Goal: Information Seeking & Learning: Learn about a topic

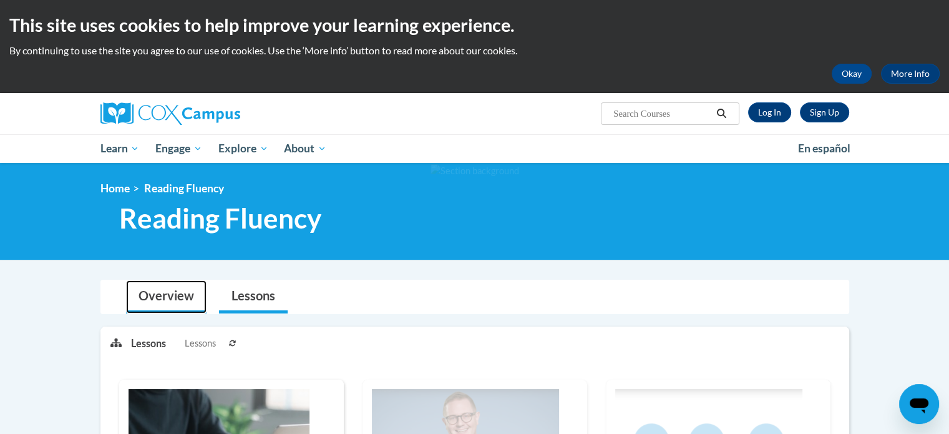
click at [172, 293] on link "Overview" at bounding box center [166, 296] width 80 height 33
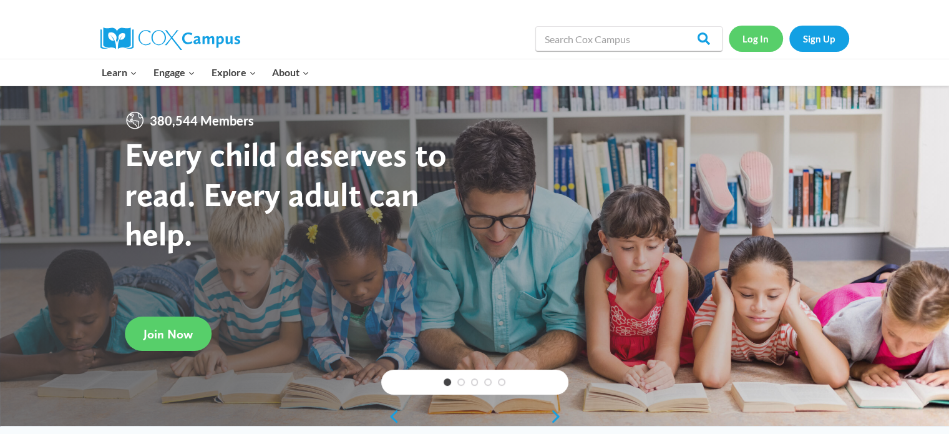
click at [748, 45] on link "Log In" at bounding box center [756, 39] width 54 height 26
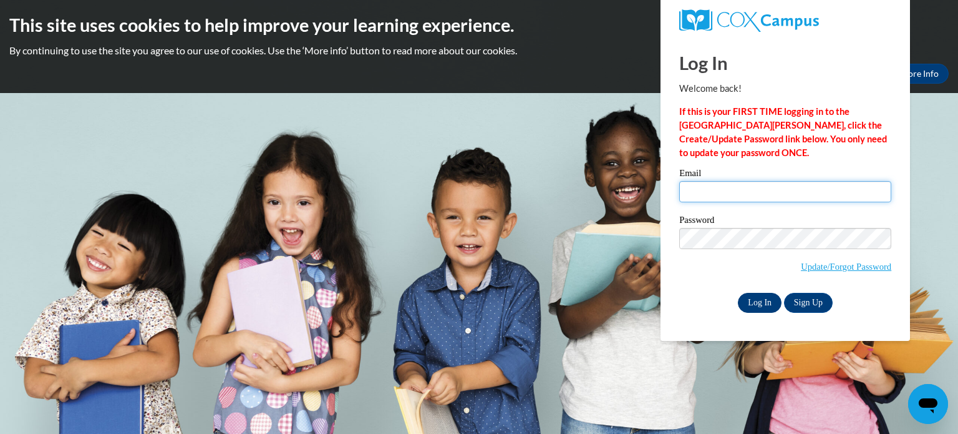
type input "monday.kri@bristol.k12.wi.us"
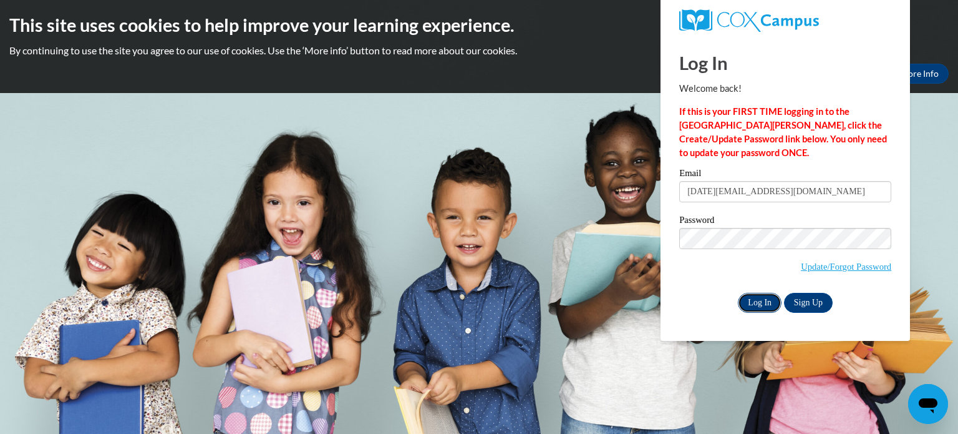
click at [761, 301] on input "Log In" at bounding box center [760, 303] width 44 height 20
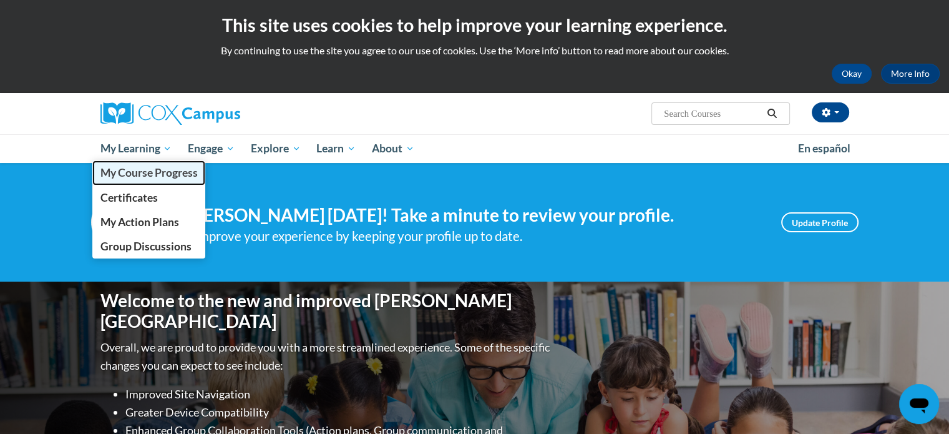
click at [132, 169] on span "My Course Progress" at bounding box center [148, 172] width 97 height 13
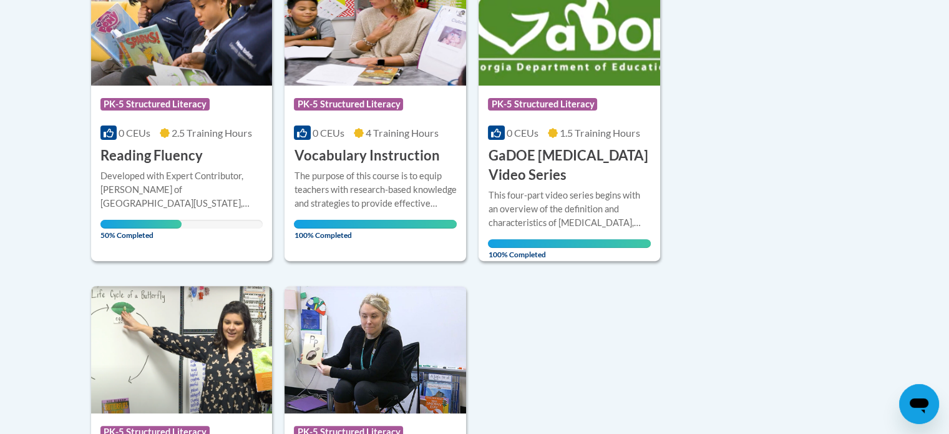
scroll to position [359, 0]
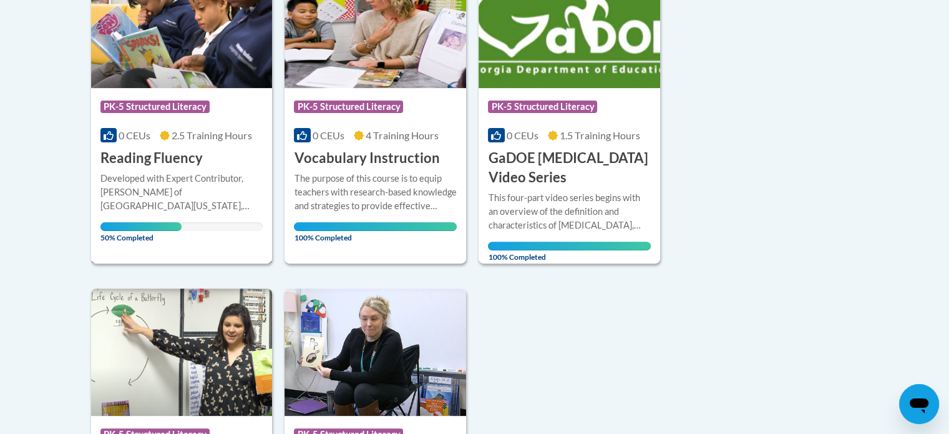
click at [150, 170] on div "More Info Open Developed with Expert Contributor, Dr. Laura Rhinehart of Univer…" at bounding box center [182, 204] width 182 height 72
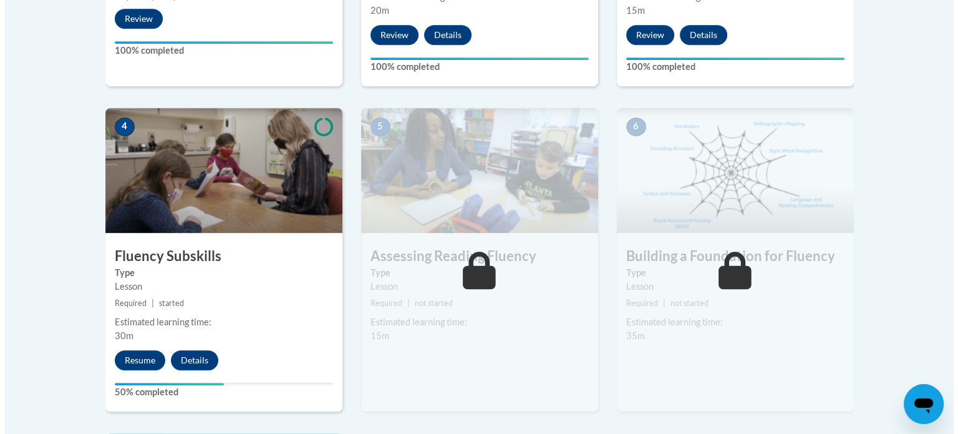
scroll to position [638, 0]
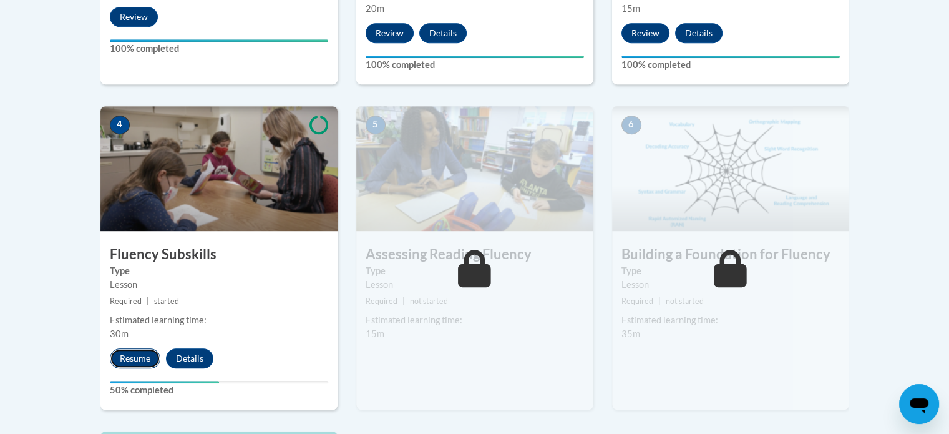
click at [125, 358] on button "Resume" at bounding box center [135, 358] width 51 height 20
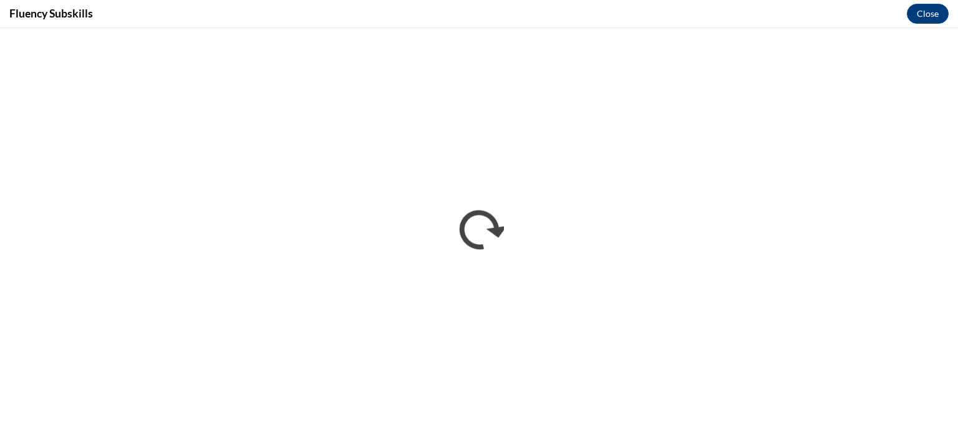
scroll to position [0, 0]
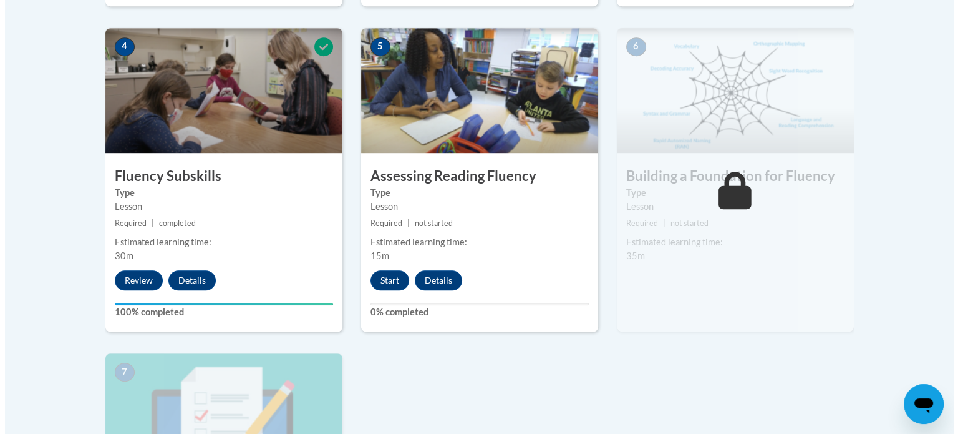
scroll to position [716, 0]
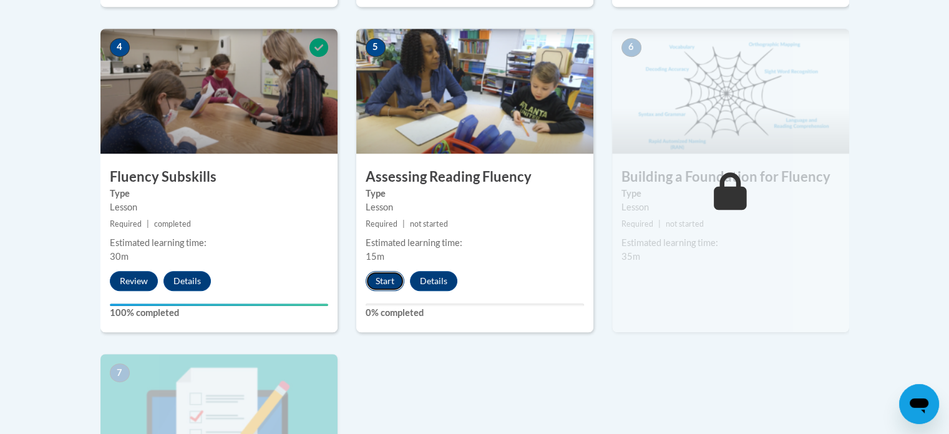
click at [373, 285] on button "Start" at bounding box center [385, 281] width 39 height 20
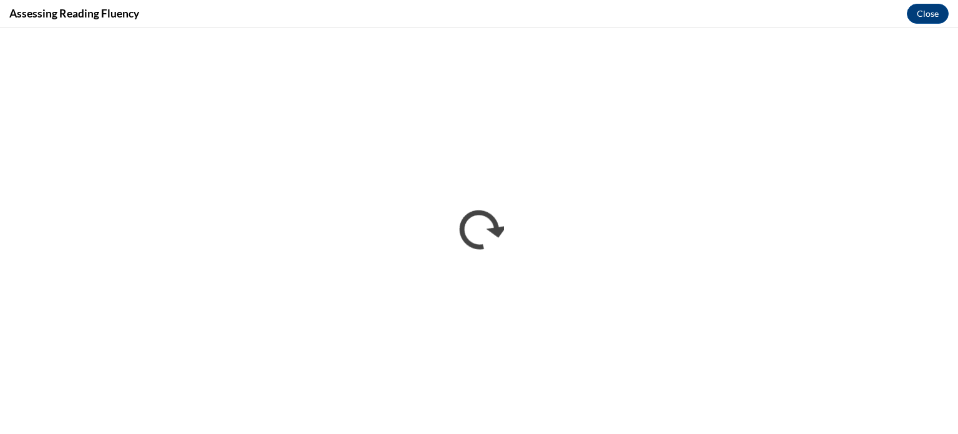
scroll to position [0, 0]
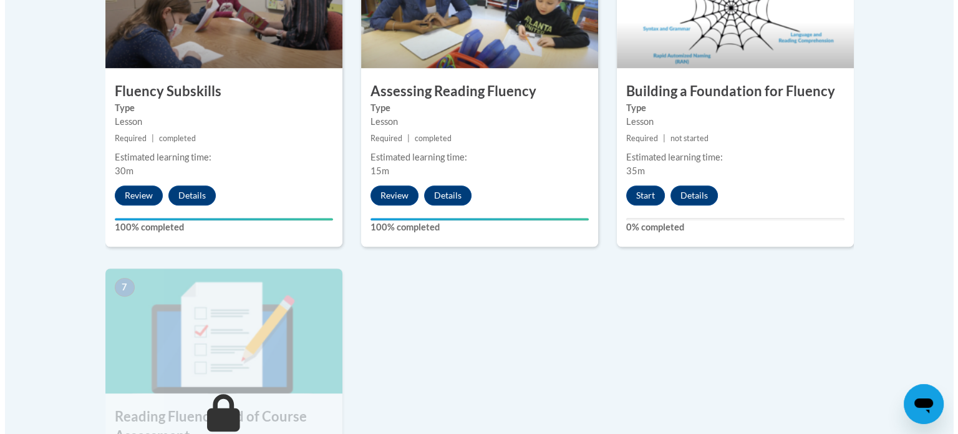
scroll to position [809, 0]
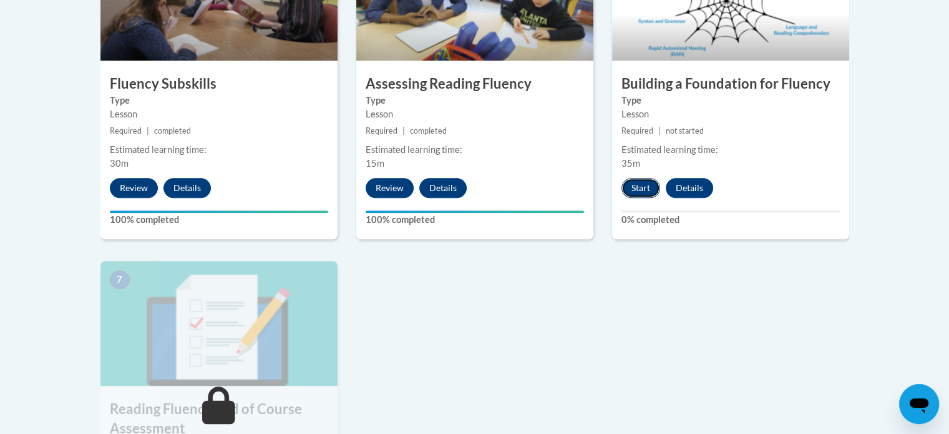
click at [639, 183] on button "Start" at bounding box center [640, 188] width 39 height 20
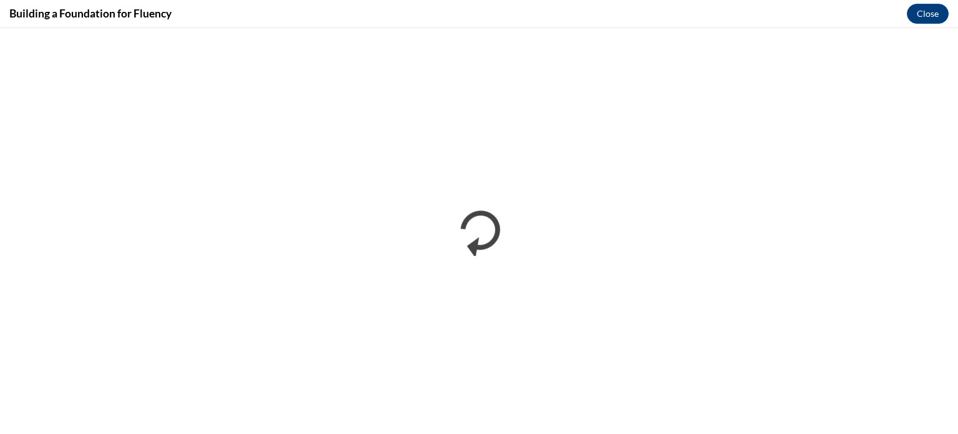
scroll to position [0, 0]
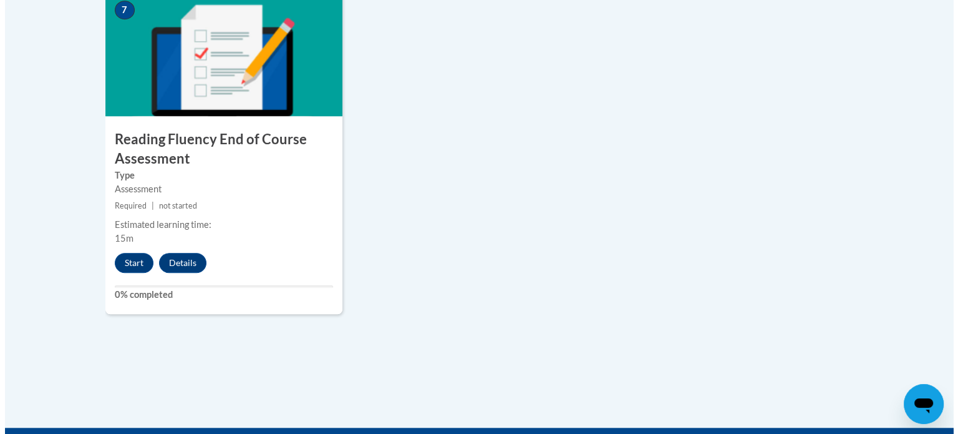
scroll to position [1090, 0]
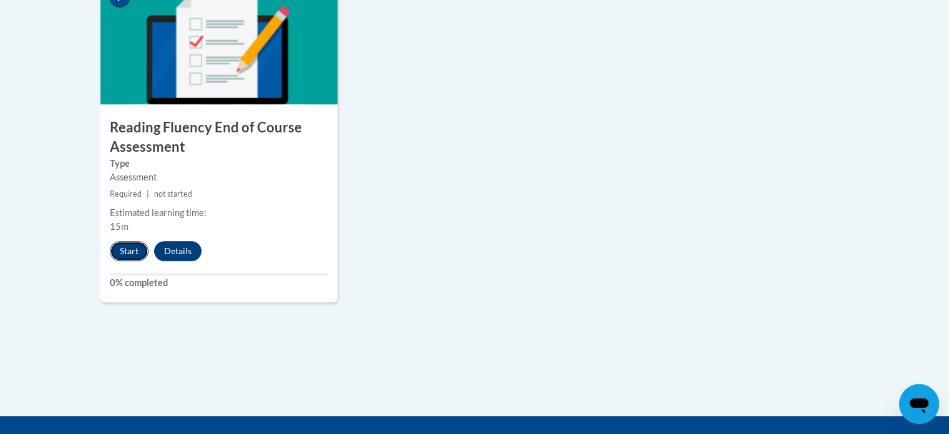
click at [126, 251] on button "Start" at bounding box center [129, 251] width 39 height 20
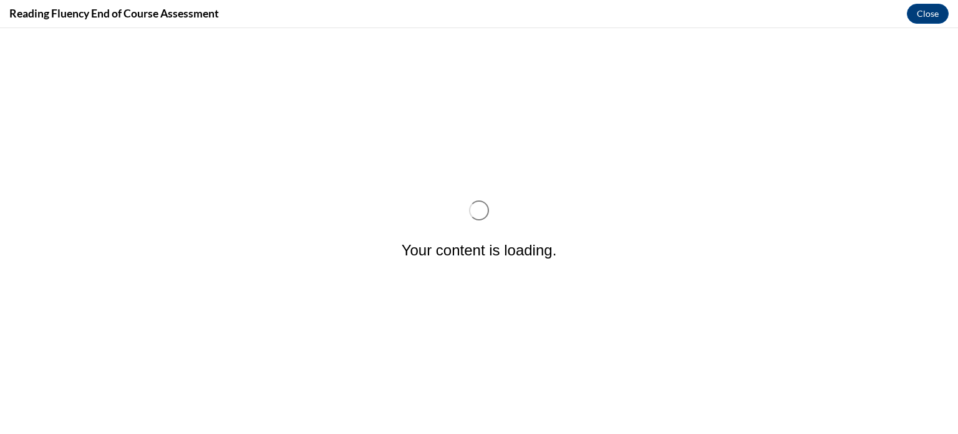
scroll to position [0, 0]
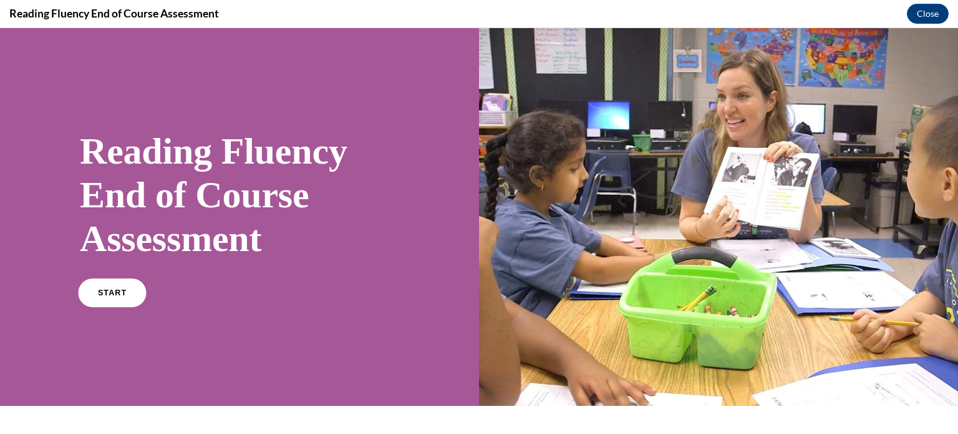
click at [112, 290] on span "START" at bounding box center [112, 292] width 29 height 9
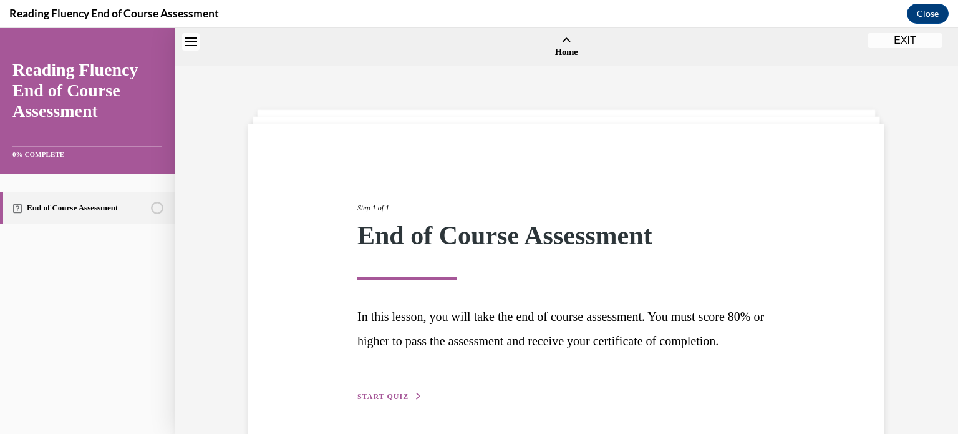
scroll to position [39, 0]
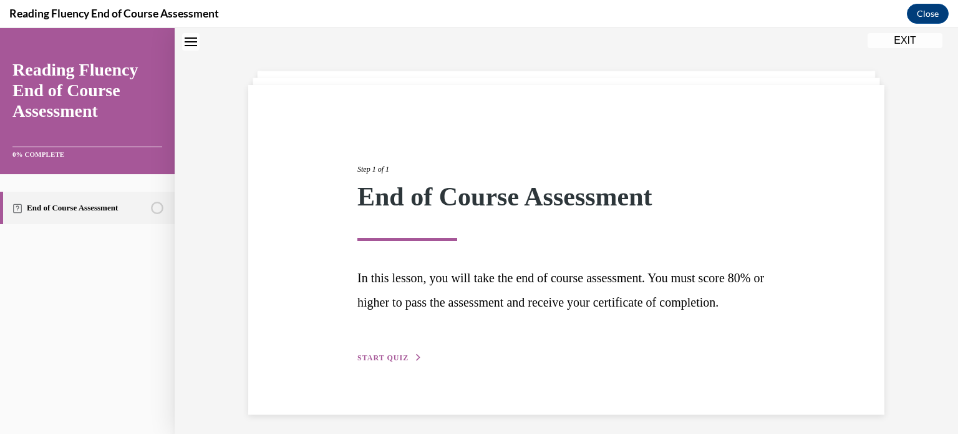
click at [367, 362] on span "START QUIZ" at bounding box center [383, 357] width 51 height 9
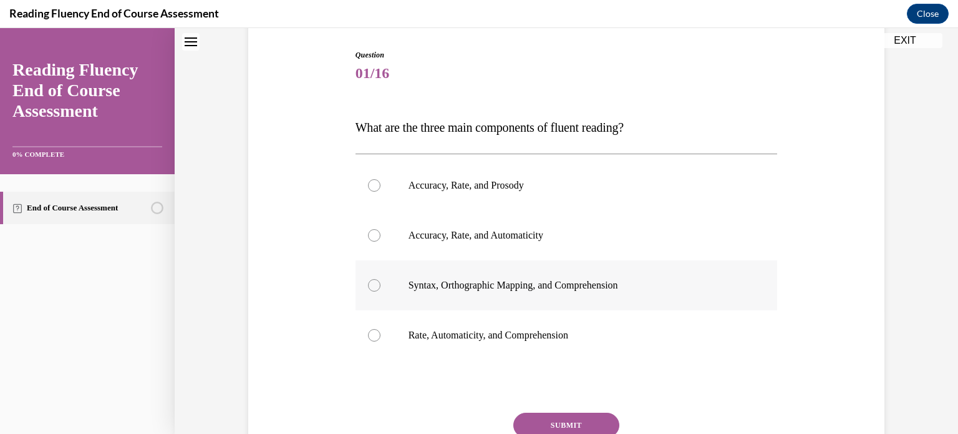
scroll to position [125, 0]
click at [368, 183] on div at bounding box center [374, 184] width 12 height 12
click at [368, 183] on input "Accuracy, Rate, and Prosody" at bounding box center [374, 184] width 12 height 12
radio input "true"
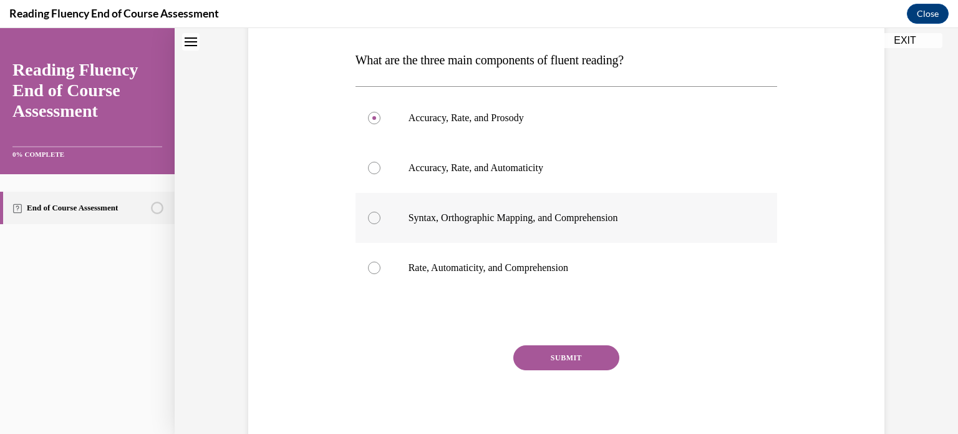
scroll to position [192, 0]
click at [571, 351] on button "SUBMIT" at bounding box center [566, 356] width 106 height 25
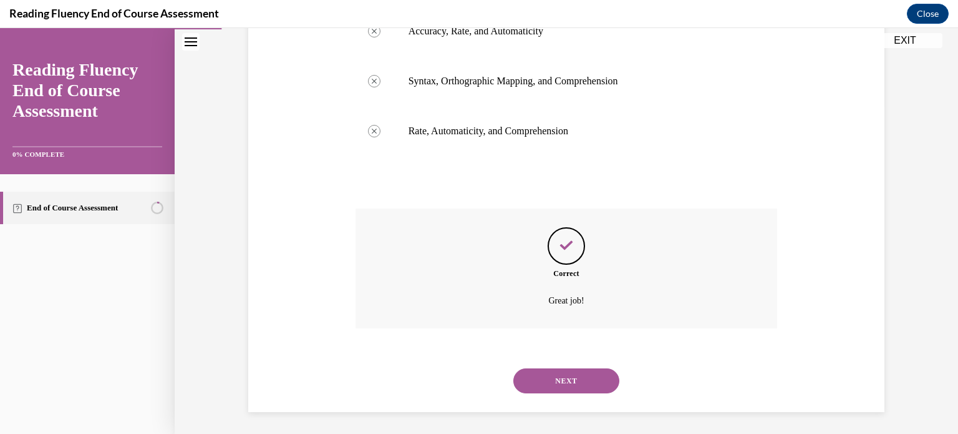
scroll to position [331, 0]
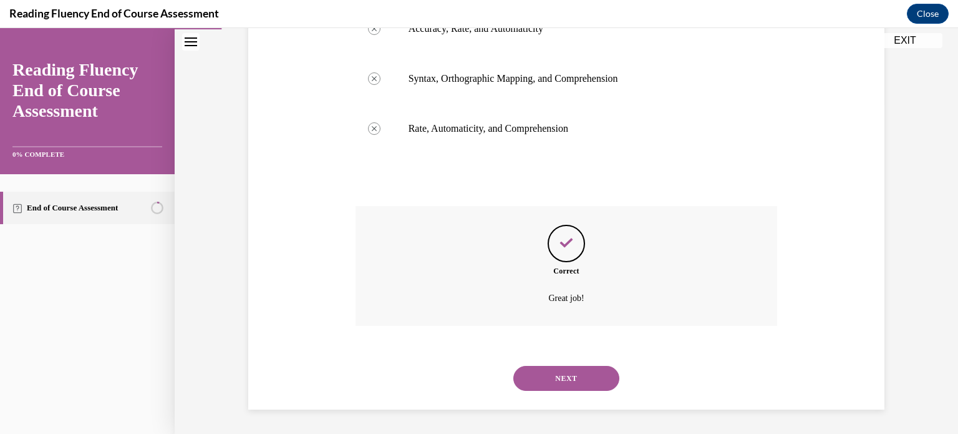
click at [559, 374] on button "NEXT" at bounding box center [566, 378] width 106 height 25
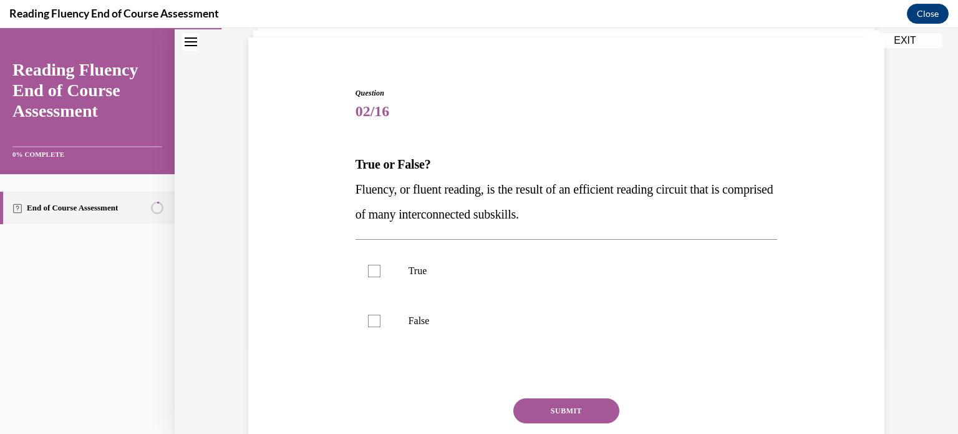
scroll to position [84, 0]
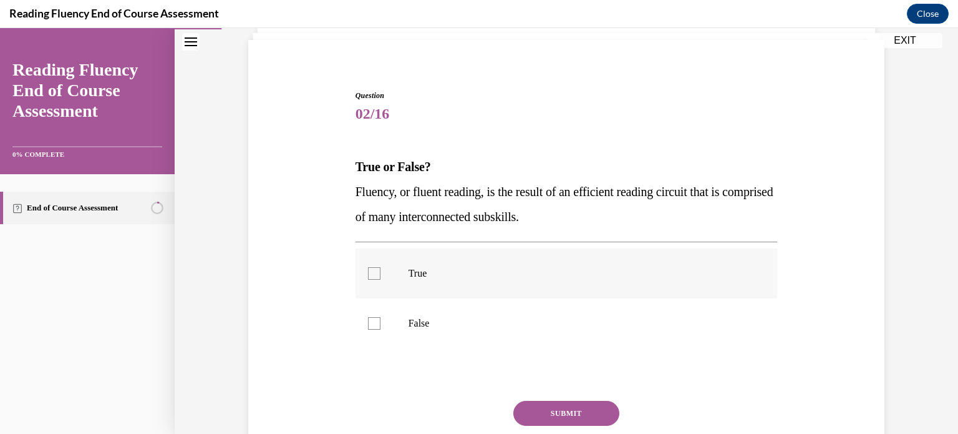
click at [371, 268] on div at bounding box center [374, 273] width 12 height 12
click at [371, 268] on input "True" at bounding box center [374, 273] width 12 height 12
checkbox input "true"
click at [547, 411] on button "SUBMIT" at bounding box center [566, 413] width 106 height 25
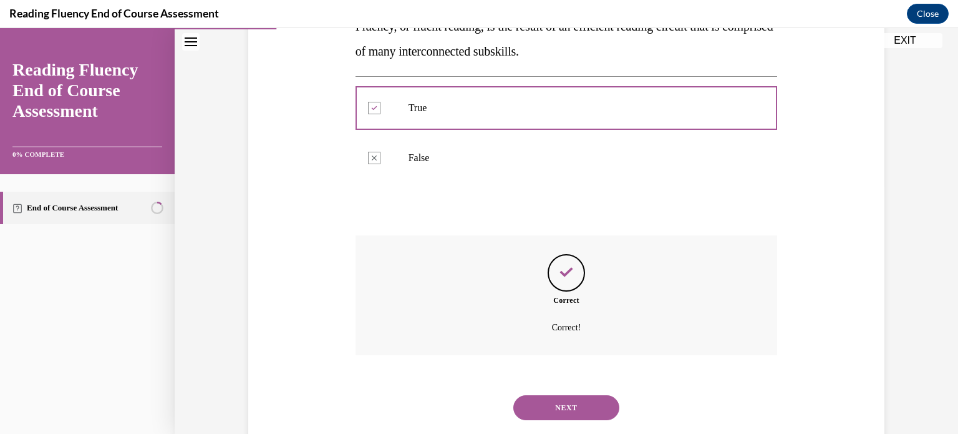
scroll to position [278, 0]
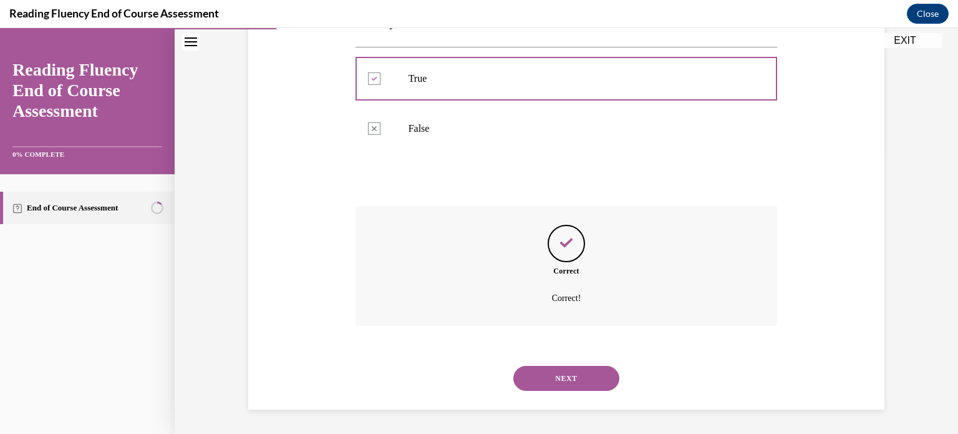
click at [555, 376] on button "NEXT" at bounding box center [566, 378] width 106 height 25
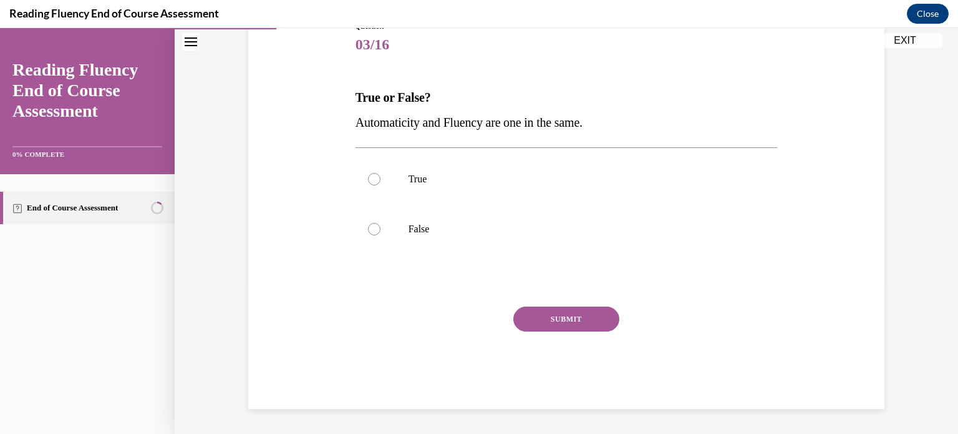
scroll to position [138, 0]
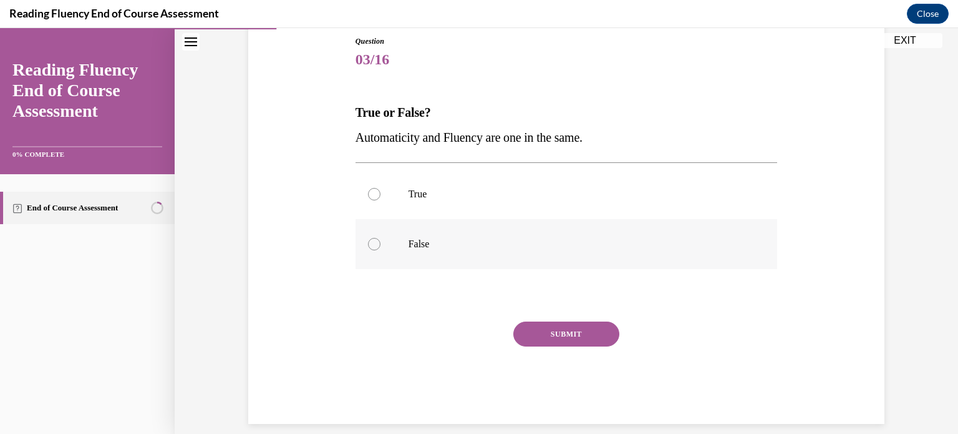
click at [367, 236] on label "False" at bounding box center [567, 244] width 422 height 50
click at [368, 238] on input "False" at bounding box center [374, 244] width 12 height 12
radio input "true"
click at [564, 333] on button "SUBMIT" at bounding box center [566, 333] width 106 height 25
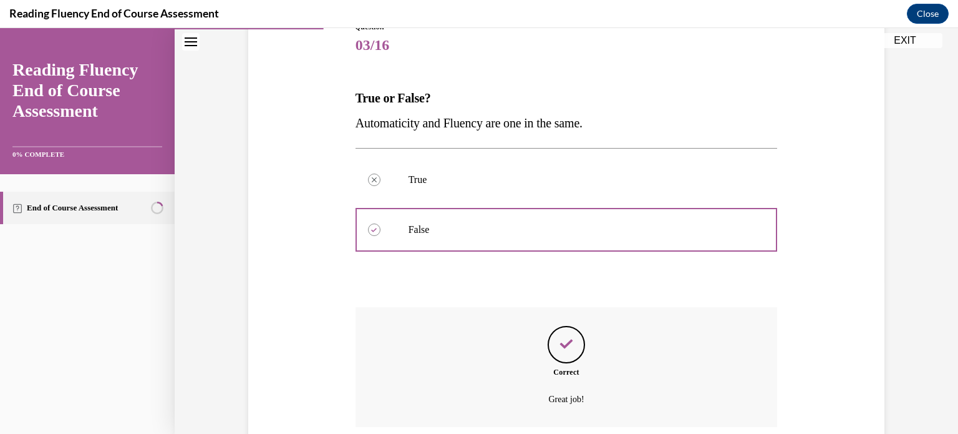
scroll to position [253, 0]
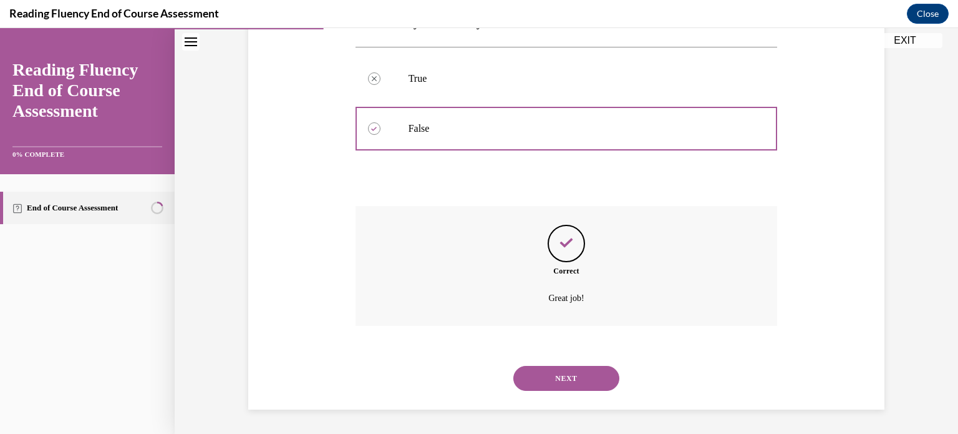
click at [561, 376] on button "NEXT" at bounding box center [566, 378] width 106 height 25
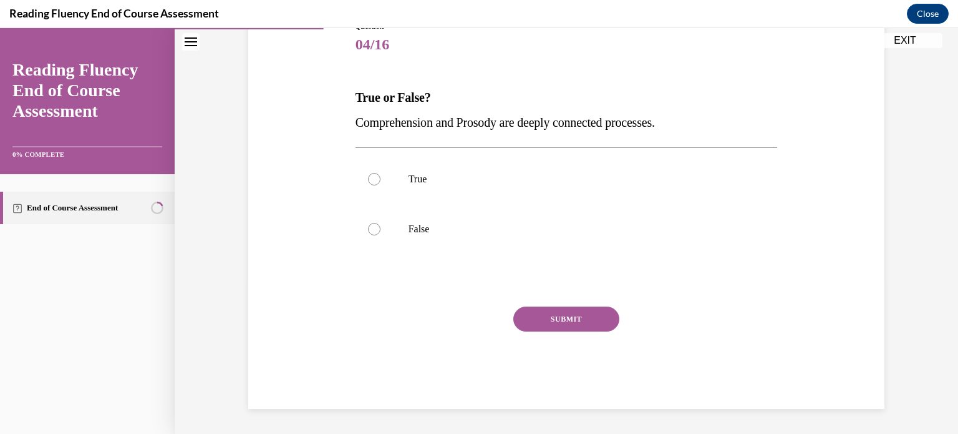
scroll to position [138, 0]
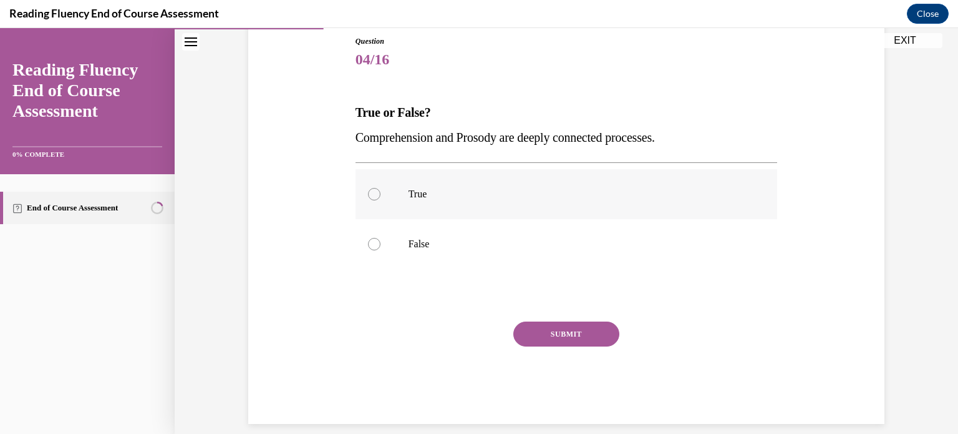
click at [369, 197] on div at bounding box center [374, 194] width 12 height 12
click at [369, 197] on input "True" at bounding box center [374, 194] width 12 height 12
radio input "true"
click at [574, 329] on button "SUBMIT" at bounding box center [566, 333] width 106 height 25
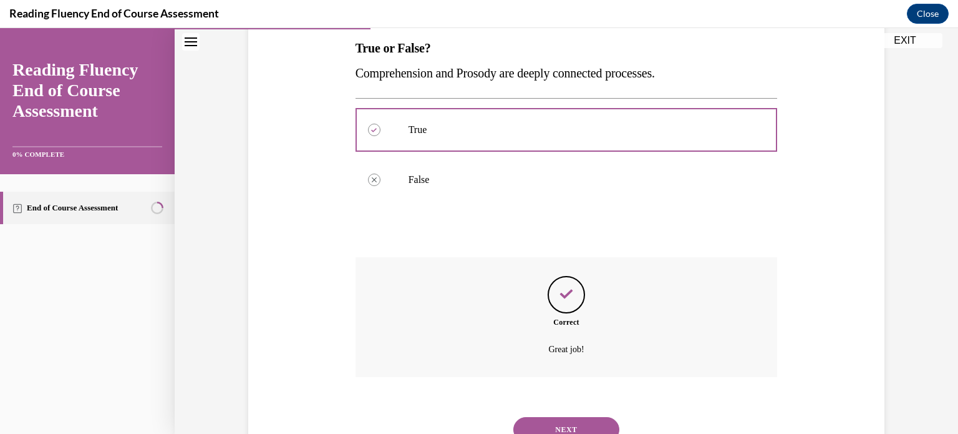
scroll to position [253, 0]
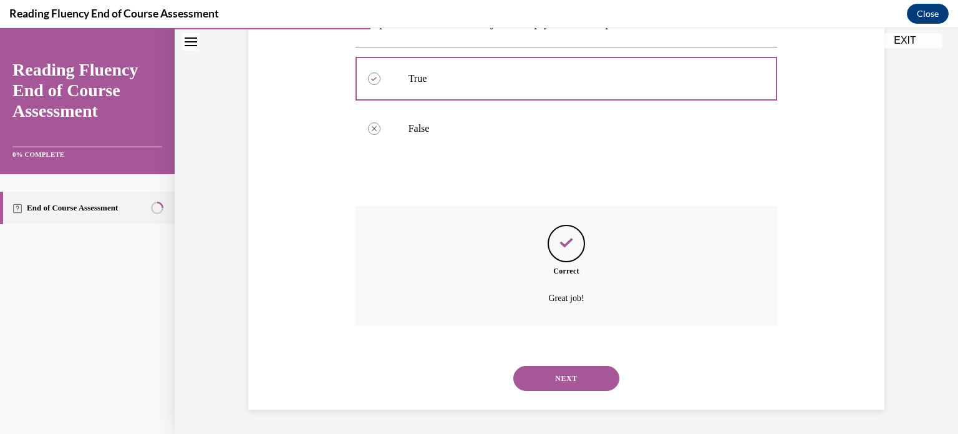
click at [556, 380] on button "NEXT" at bounding box center [566, 378] width 106 height 25
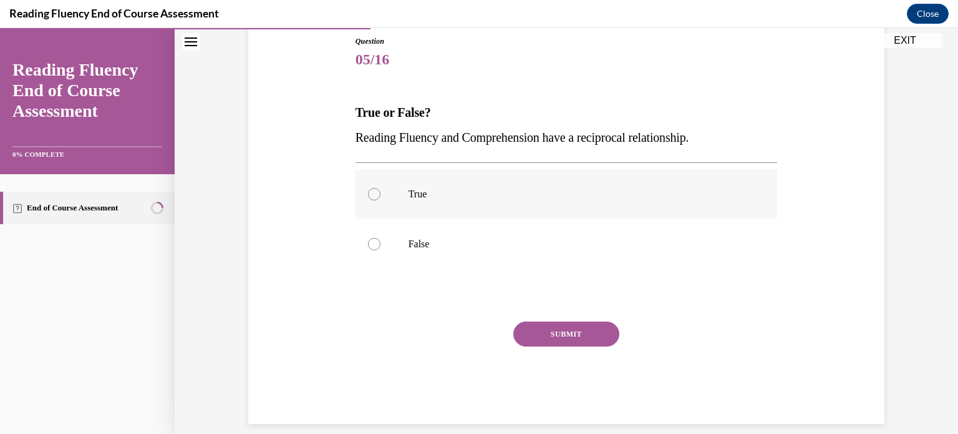
click at [371, 192] on div at bounding box center [374, 194] width 12 height 12
click at [371, 192] on input "True" at bounding box center [374, 194] width 12 height 12
radio input "true"
click at [550, 334] on button "SUBMIT" at bounding box center [566, 333] width 106 height 25
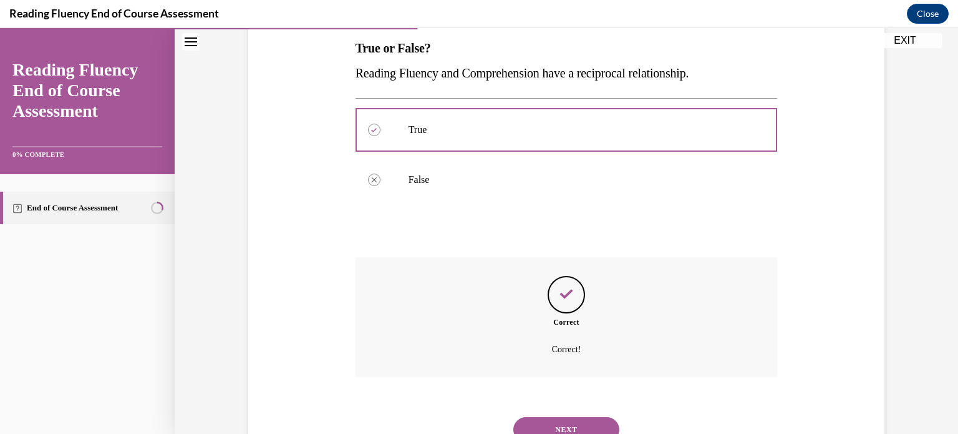
scroll to position [253, 0]
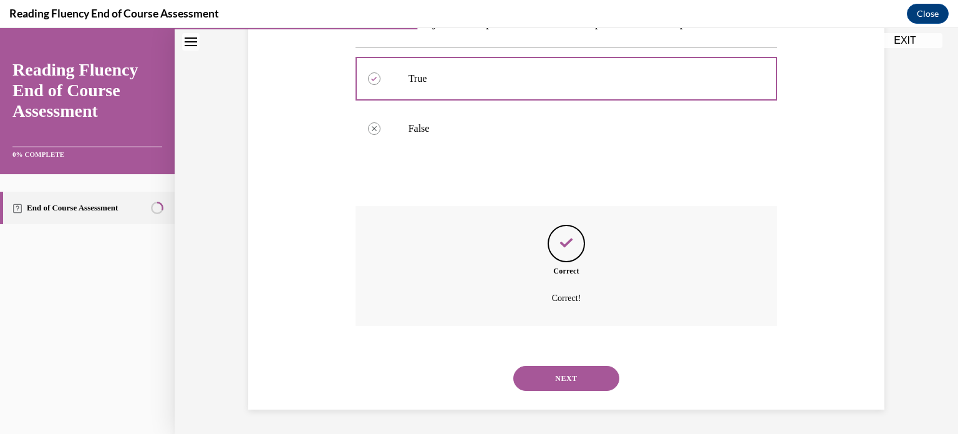
click at [558, 371] on button "NEXT" at bounding box center [566, 378] width 106 height 25
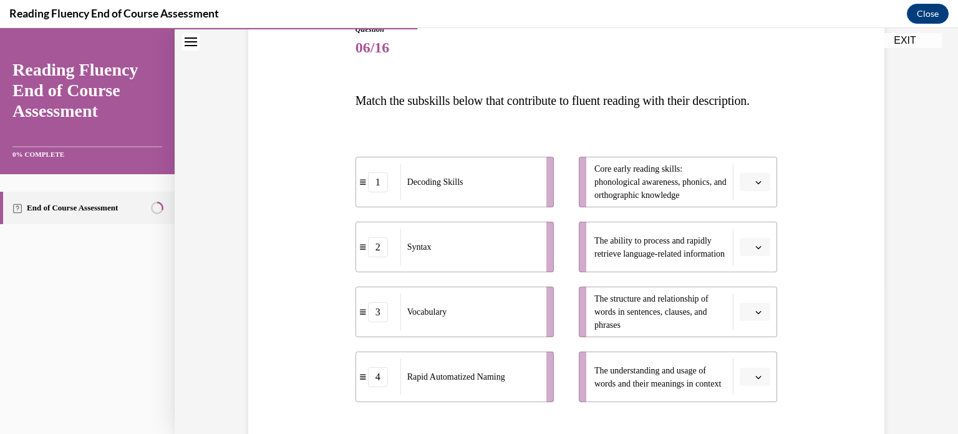
scroll to position [150, 0]
click at [756, 185] on icon "button" at bounding box center [759, 182] width 6 height 6
click at [741, 259] on div "1" at bounding box center [749, 258] width 31 height 25
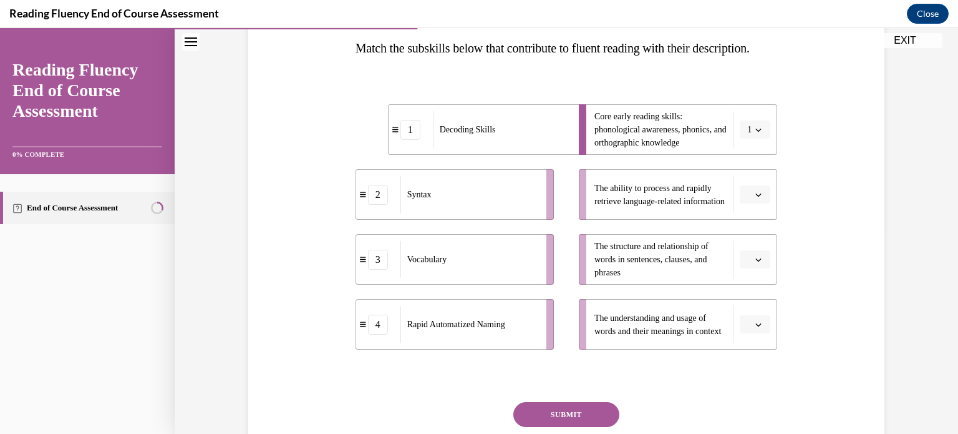
scroll to position [223, 0]
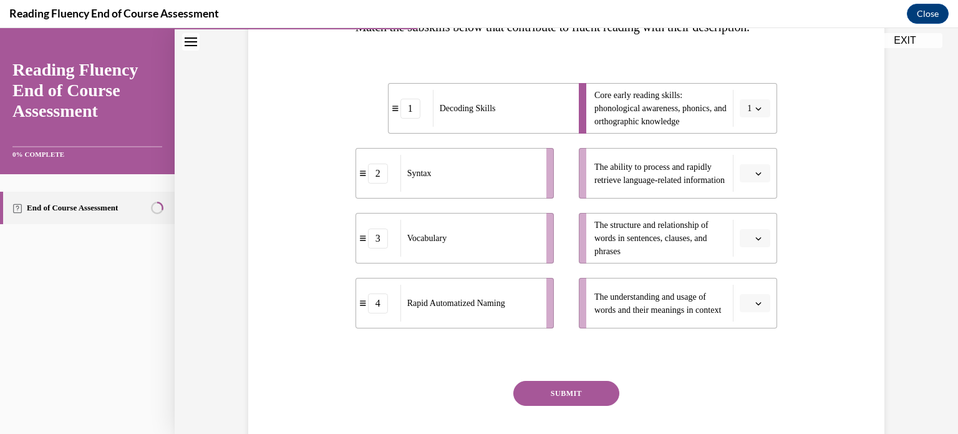
click at [749, 248] on button "button" at bounding box center [755, 238] width 31 height 19
click at [746, 336] on span "2" at bounding box center [746, 341] width 4 height 10
click at [754, 178] on span "button" at bounding box center [758, 173] width 9 height 9
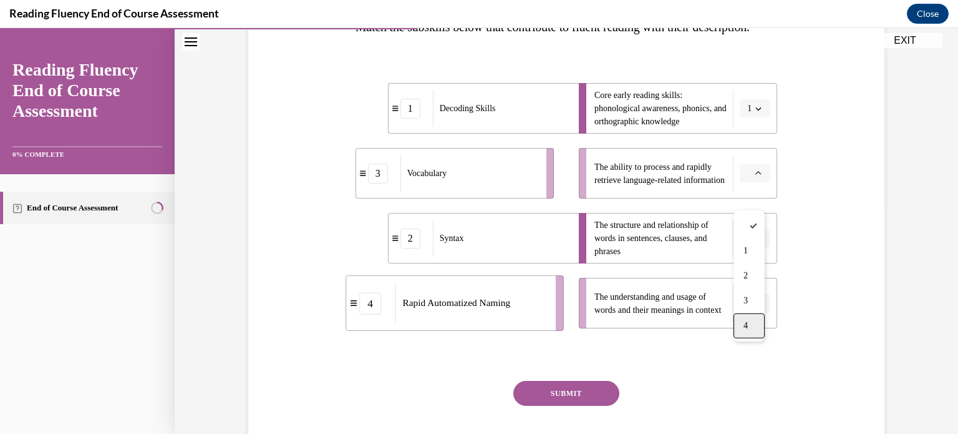
click at [741, 326] on div "4" at bounding box center [749, 325] width 31 height 25
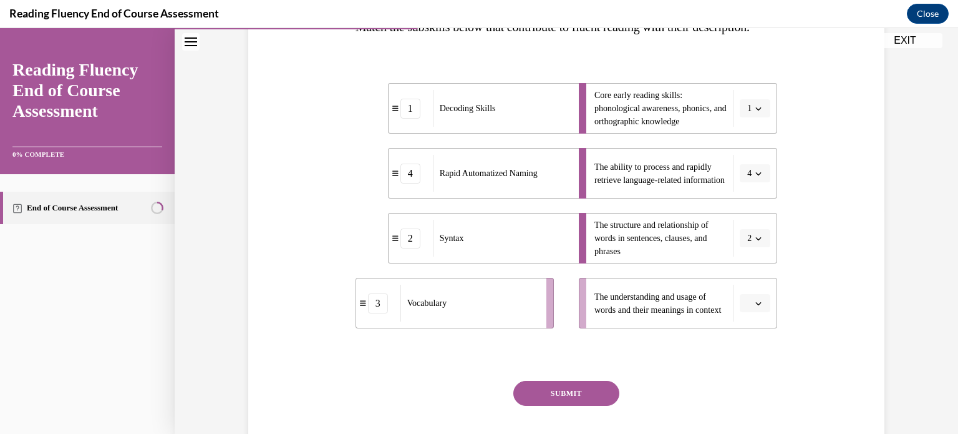
click at [756, 306] on icon "button" at bounding box center [759, 303] width 6 height 6
click at [754, 280] on div "3" at bounding box center [749, 275] width 31 height 25
click at [568, 406] on button "SUBMIT" at bounding box center [566, 393] width 106 height 25
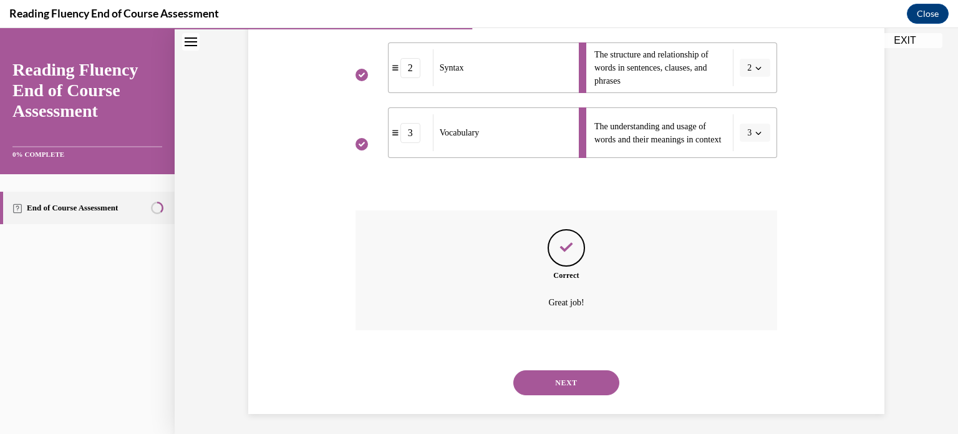
scroll to position [423, 0]
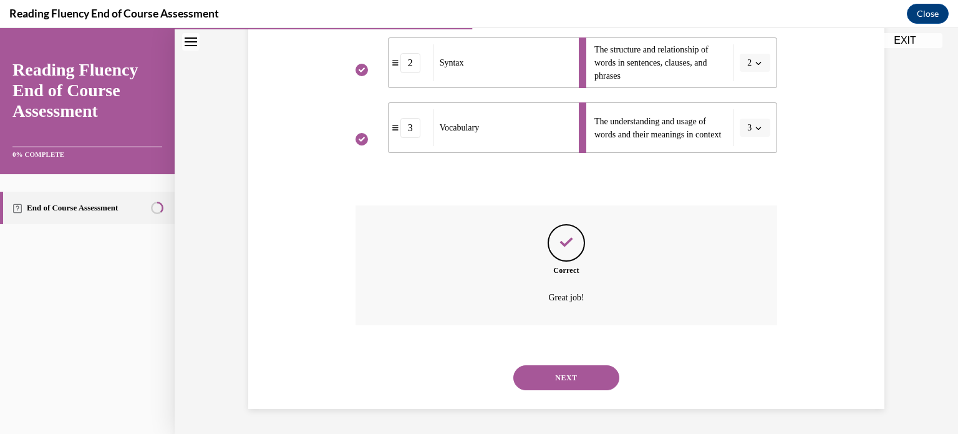
click at [562, 379] on button "NEXT" at bounding box center [566, 377] width 106 height 25
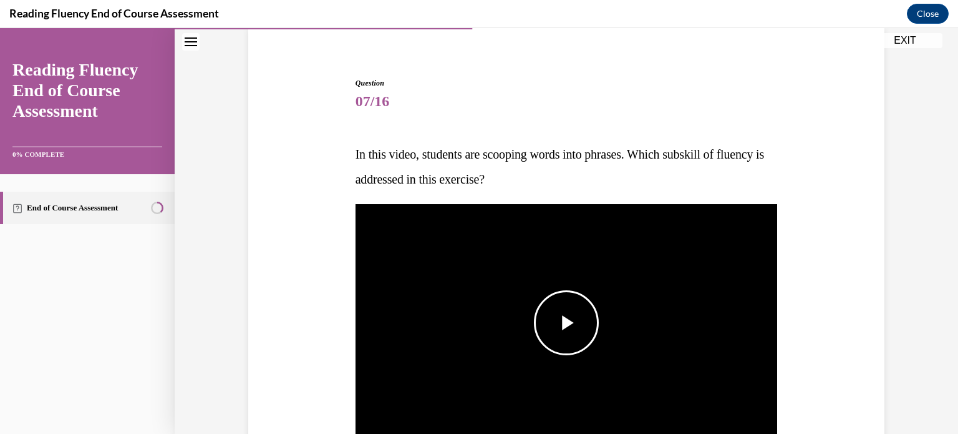
scroll to position [97, 0]
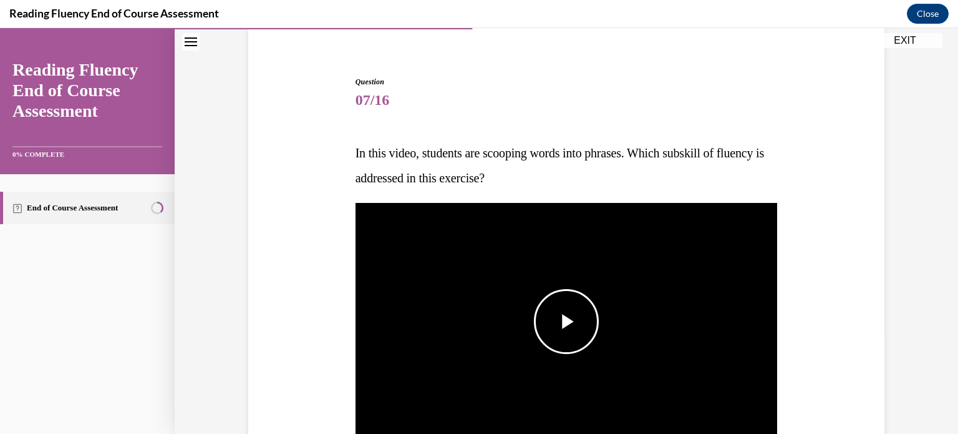
click at [567, 321] on span "Video player" at bounding box center [567, 321] width 0 height 0
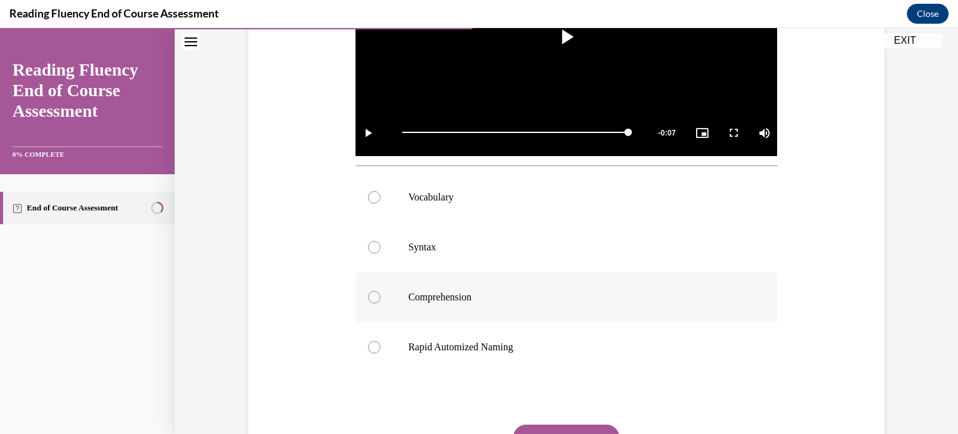
scroll to position [383, 0]
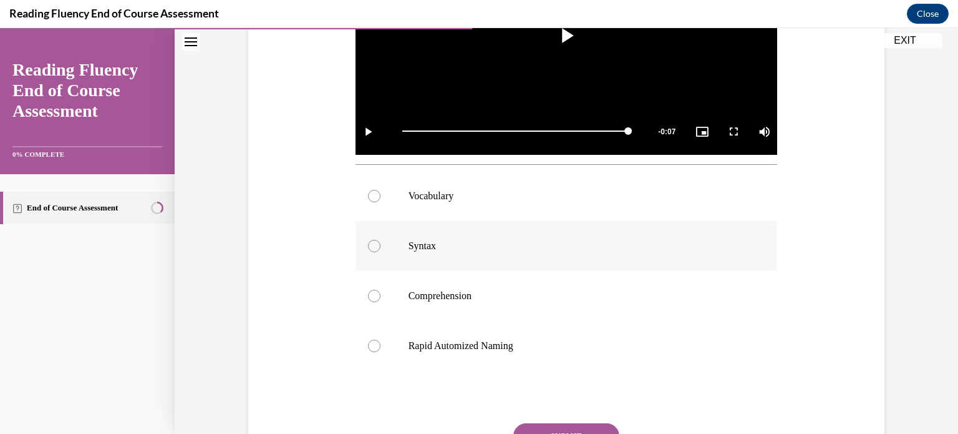
click at [369, 246] on div at bounding box center [374, 246] width 12 height 12
click at [369, 246] on input "Syntax" at bounding box center [374, 246] width 12 height 12
radio input "true"
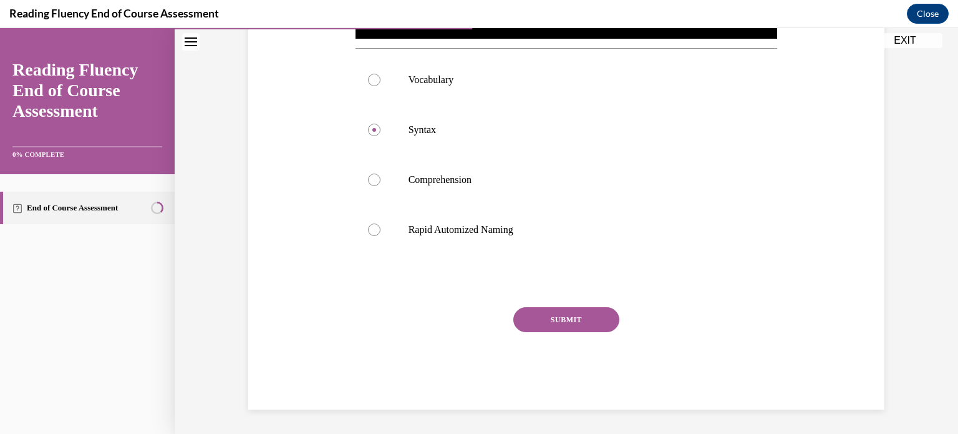
click at [565, 320] on button "SUBMIT" at bounding box center [566, 319] width 106 height 25
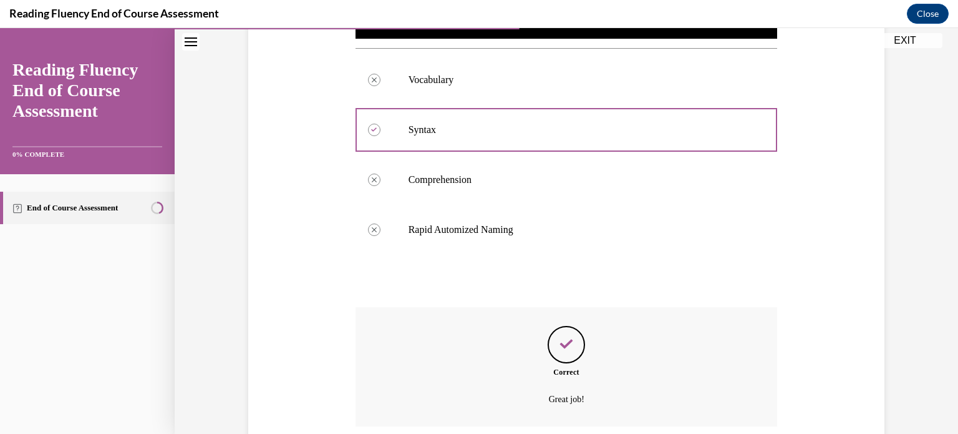
scroll to position [600, 0]
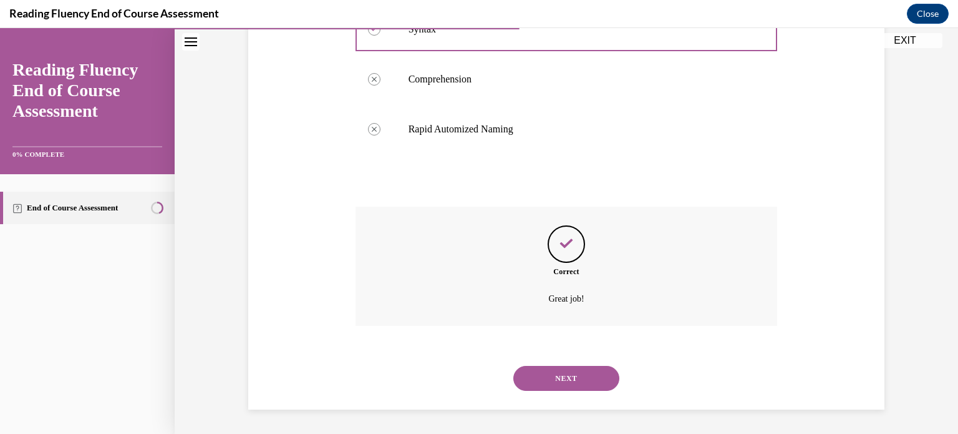
click at [552, 377] on button "NEXT" at bounding box center [566, 378] width 106 height 25
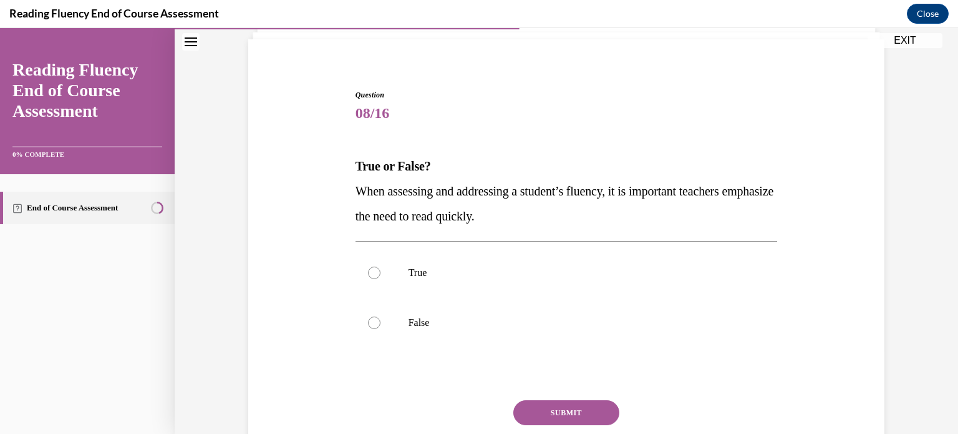
scroll to position [85, 0]
click at [369, 321] on div at bounding box center [374, 322] width 12 height 12
click at [369, 321] on input "False" at bounding box center [374, 322] width 12 height 12
radio input "true"
click at [559, 415] on button "SUBMIT" at bounding box center [566, 411] width 106 height 25
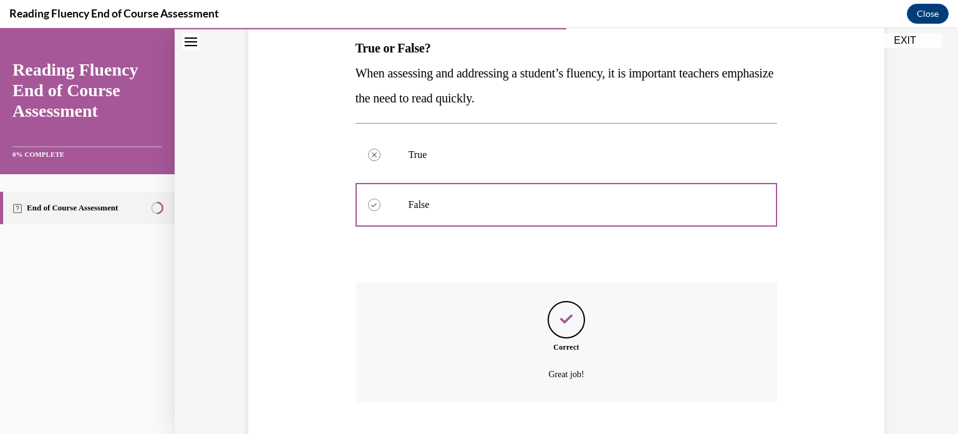
scroll to position [278, 0]
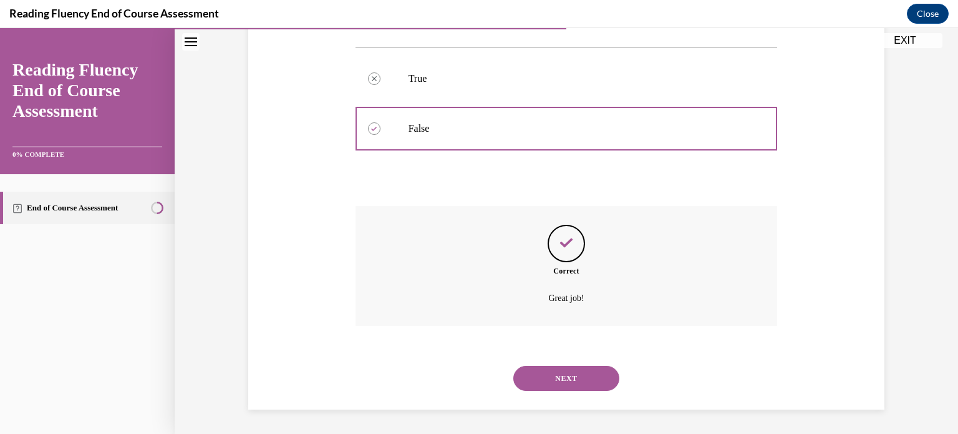
click at [562, 381] on button "NEXT" at bounding box center [566, 378] width 106 height 25
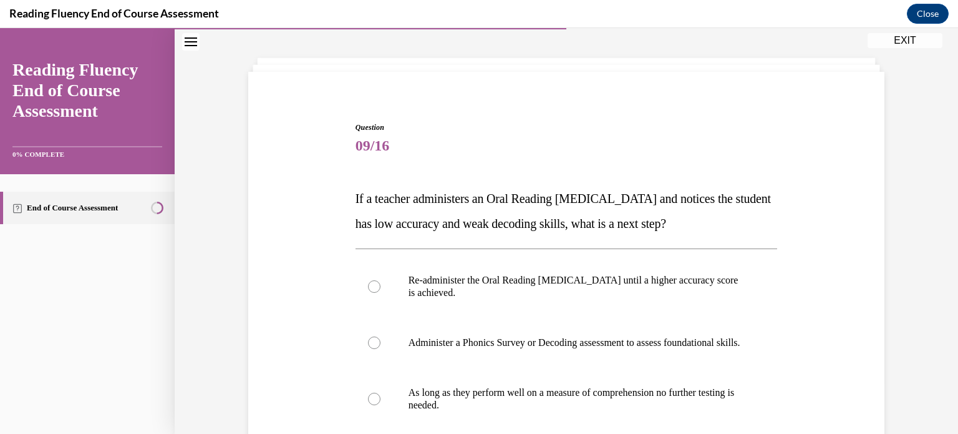
scroll to position [51, 0]
click at [369, 349] on div at bounding box center [374, 343] width 12 height 12
click at [369, 349] on input "Administer a Phonics Survey or Decoding assessment to assess foundational skill…" at bounding box center [374, 343] width 12 height 12
radio input "true"
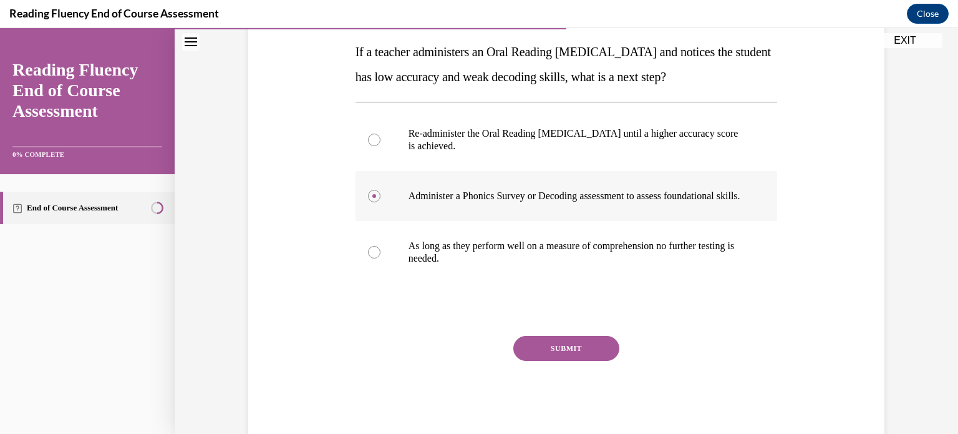
scroll to position [222, 0]
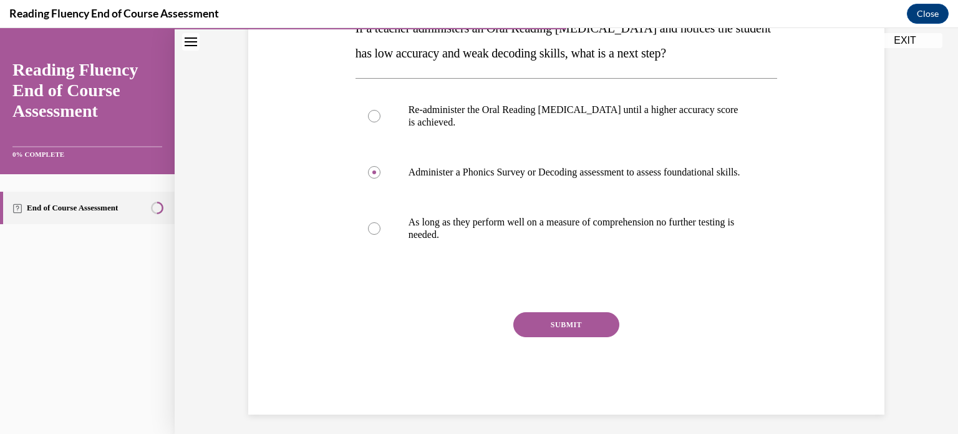
click at [563, 334] on button "SUBMIT" at bounding box center [566, 324] width 106 height 25
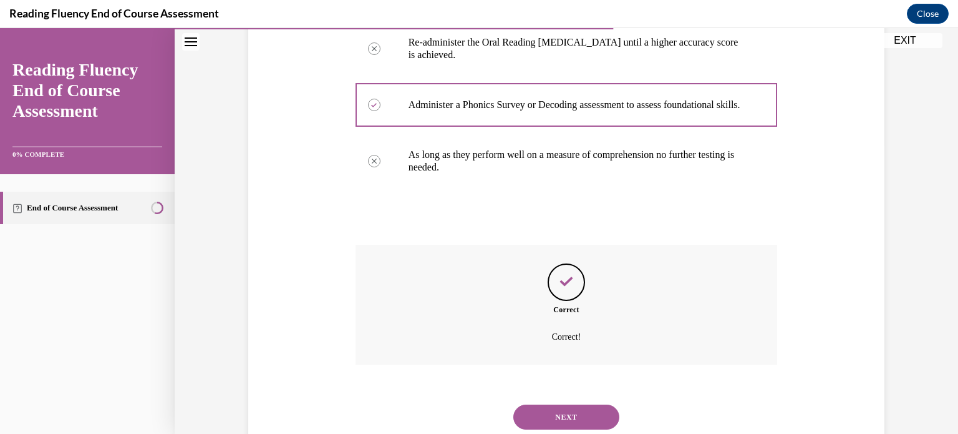
scroll to position [341, 0]
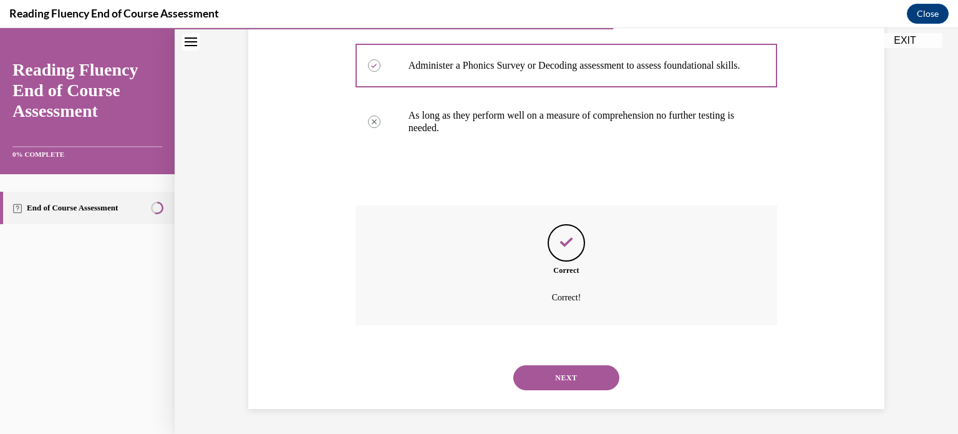
click at [561, 381] on button "NEXT" at bounding box center [566, 377] width 106 height 25
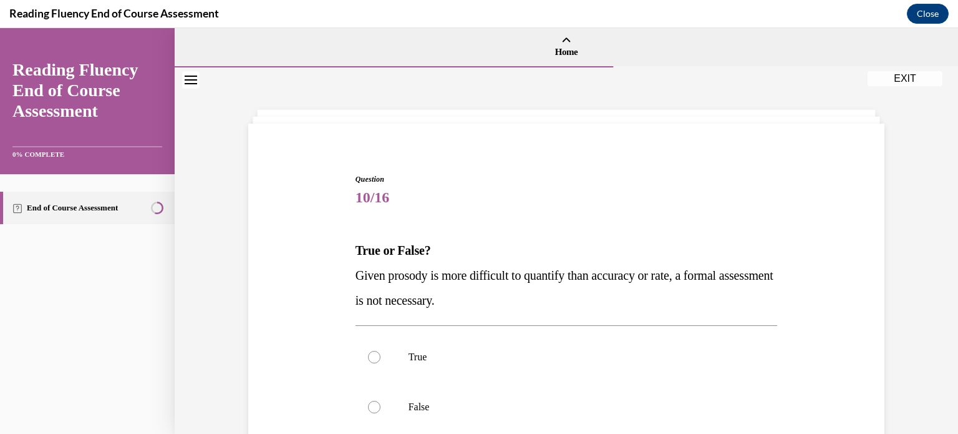
scroll to position [85, 0]
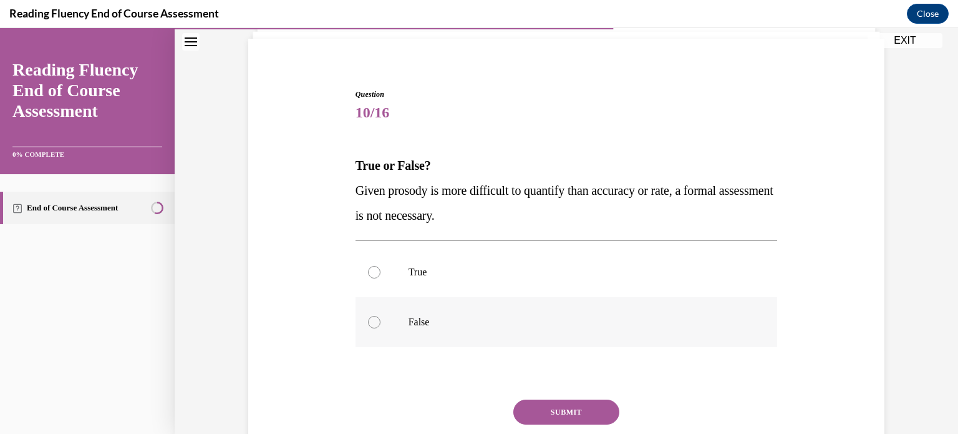
click at [369, 319] on div at bounding box center [374, 322] width 12 height 12
click at [369, 319] on input "False" at bounding box center [374, 322] width 12 height 12
radio input "true"
click at [559, 410] on button "SUBMIT" at bounding box center [566, 411] width 106 height 25
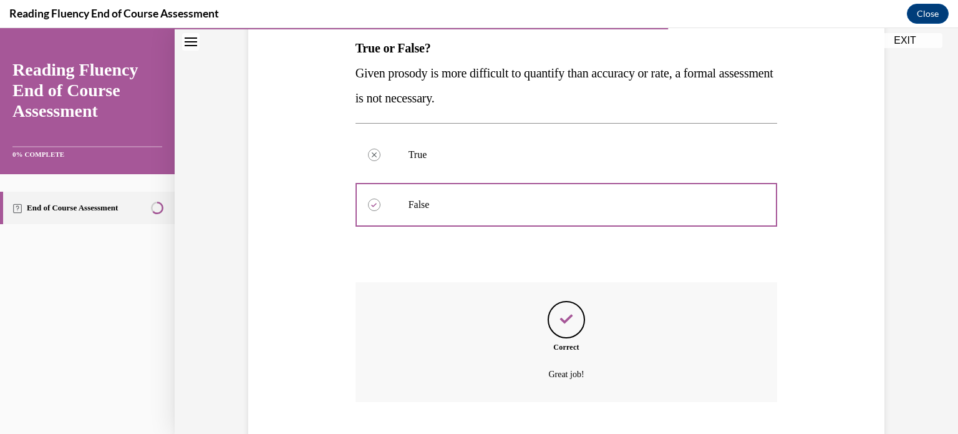
scroll to position [278, 0]
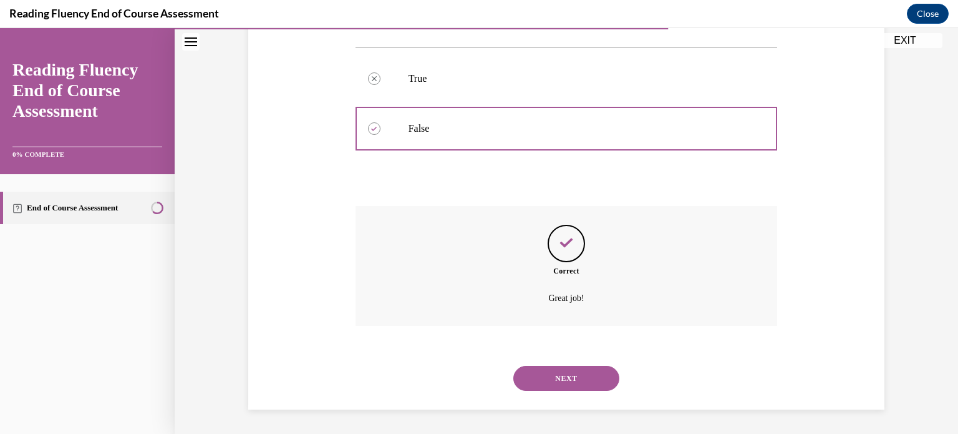
click at [568, 375] on button "NEXT" at bounding box center [566, 378] width 106 height 25
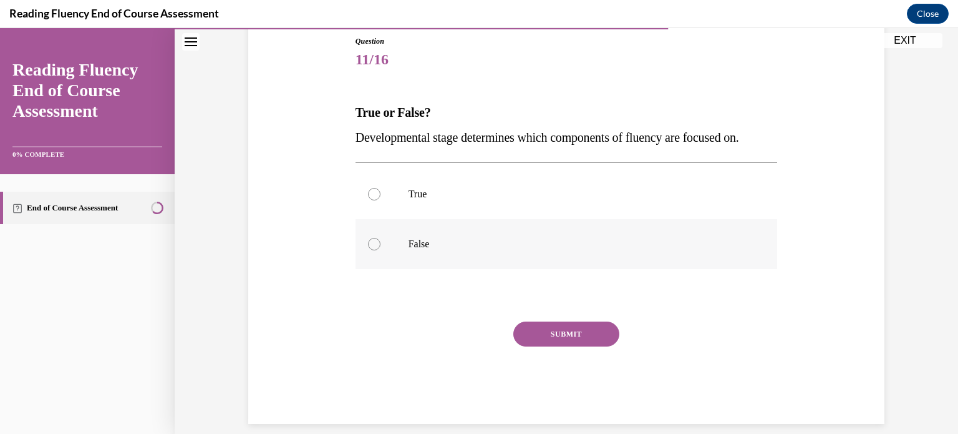
click at [371, 244] on div at bounding box center [374, 244] width 12 height 12
click at [371, 244] on input "False" at bounding box center [374, 244] width 12 height 12
radio input "true"
click at [566, 338] on button "SUBMIT" at bounding box center [566, 333] width 106 height 25
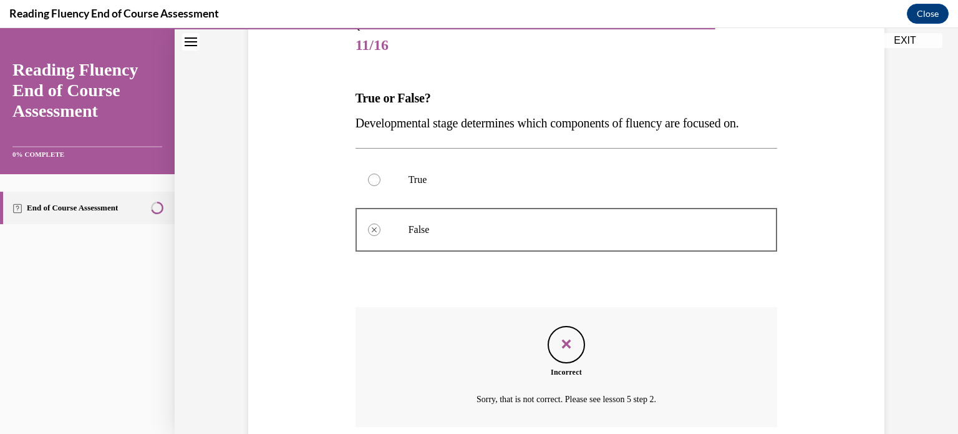
scroll to position [253, 0]
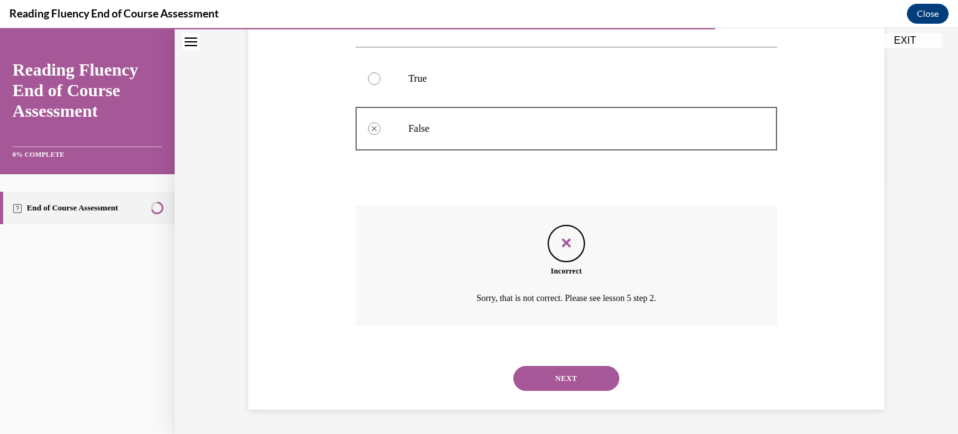
click at [564, 377] on button "NEXT" at bounding box center [566, 378] width 106 height 25
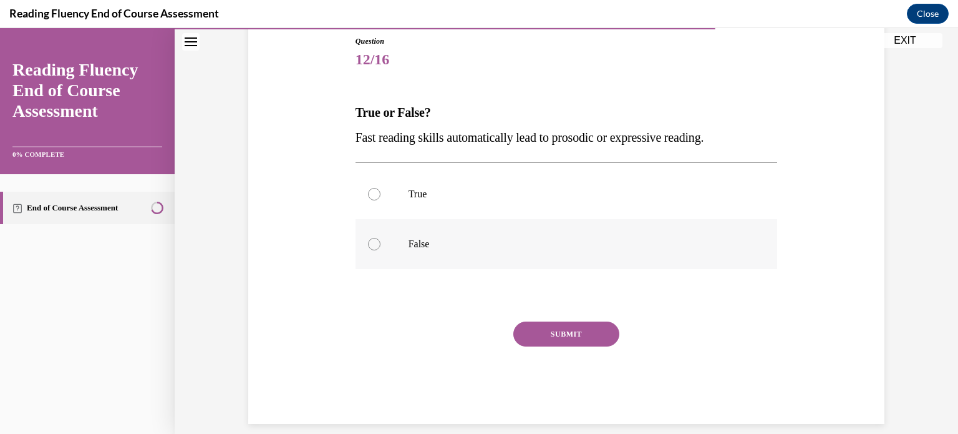
click at [374, 243] on div at bounding box center [374, 244] width 12 height 12
click at [374, 243] on input "False" at bounding box center [374, 244] width 12 height 12
radio input "true"
click at [547, 330] on button "SUBMIT" at bounding box center [566, 333] width 106 height 25
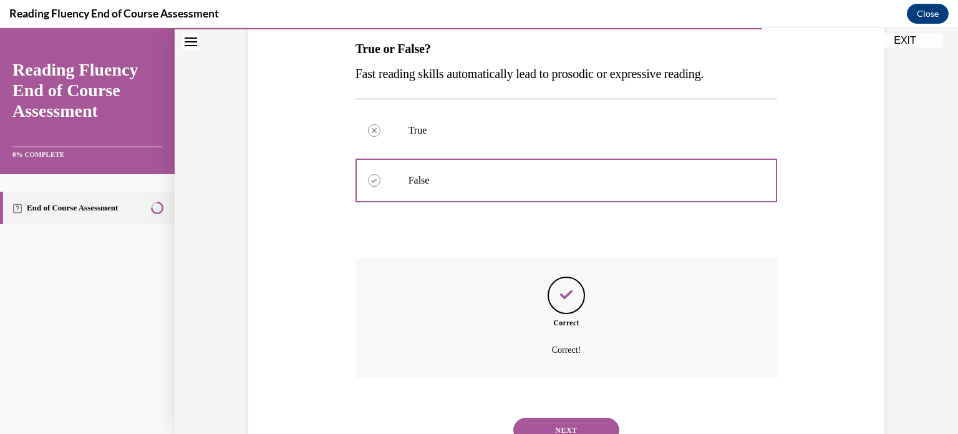
scroll to position [253, 0]
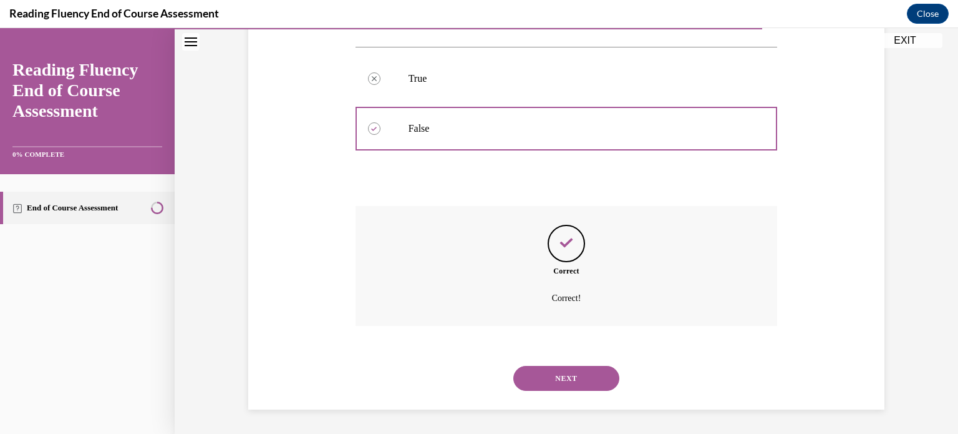
click at [544, 384] on button "NEXT" at bounding box center [566, 378] width 106 height 25
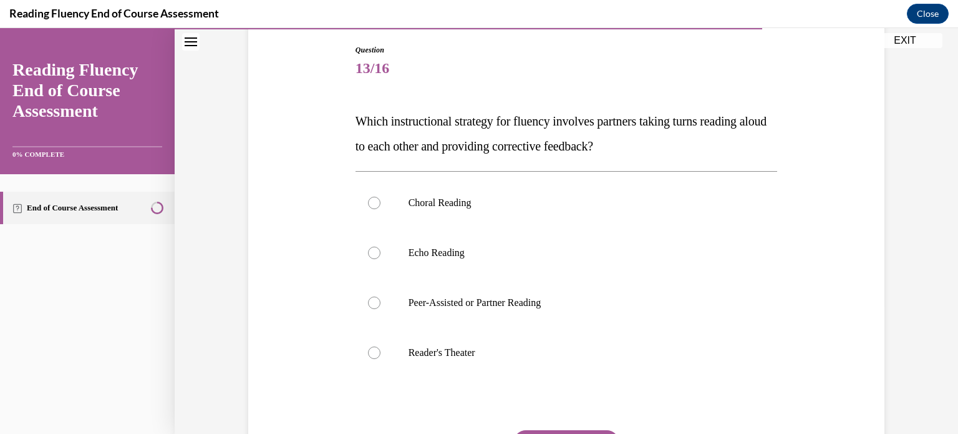
scroll to position [130, 0]
click at [371, 300] on div at bounding box center [374, 302] width 12 height 12
click at [371, 300] on input "Peer-Assisted or Partner Reading" at bounding box center [374, 302] width 12 height 12
radio input "true"
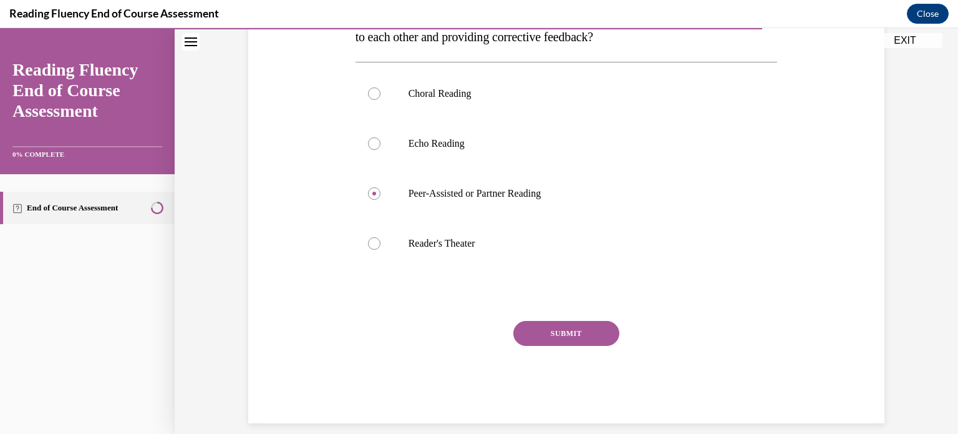
click at [580, 334] on button "SUBMIT" at bounding box center [566, 333] width 106 height 25
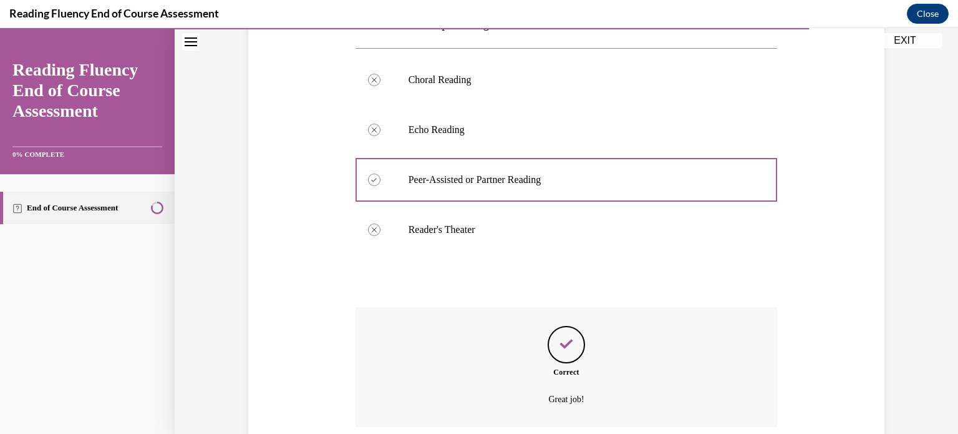
scroll to position [353, 0]
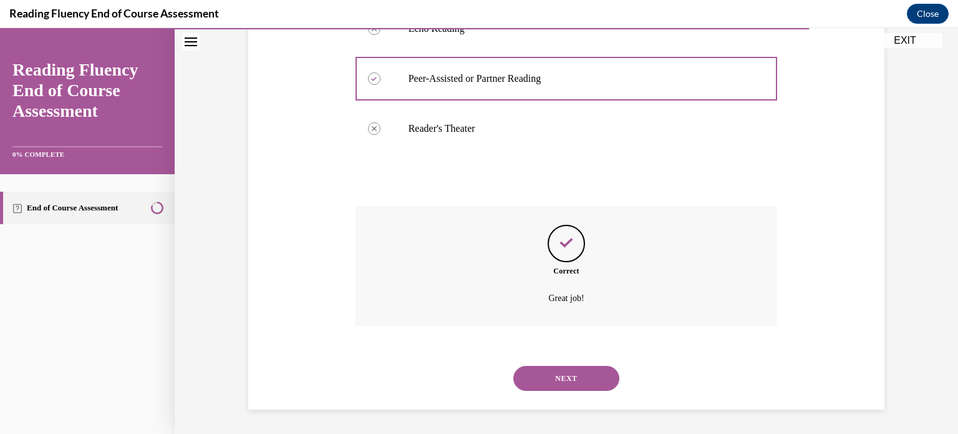
click at [557, 377] on button "NEXT" at bounding box center [566, 378] width 106 height 25
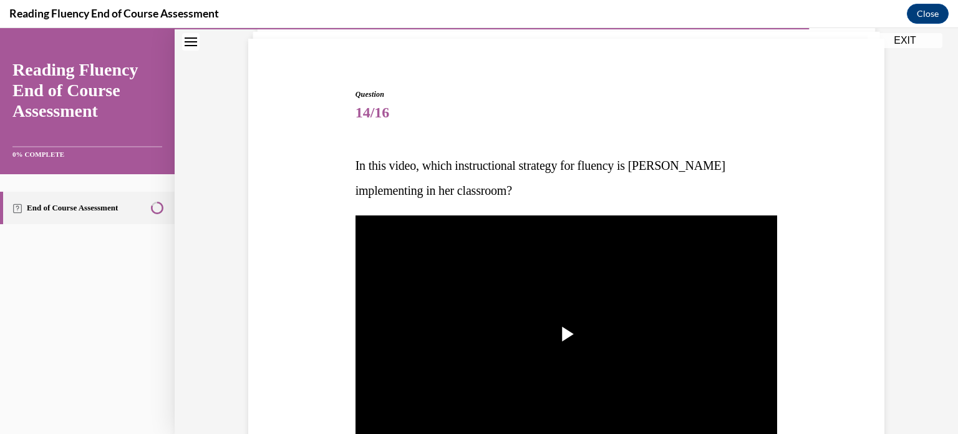
scroll to position [92, 0]
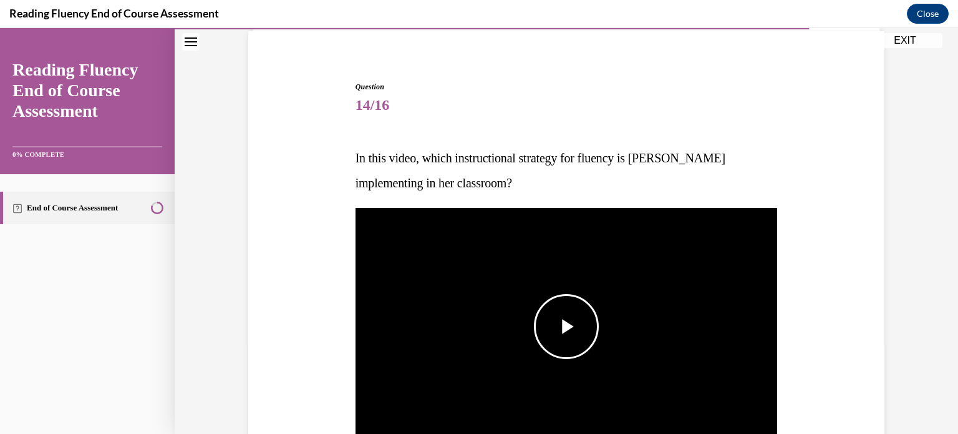
click at [567, 326] on span "Video player" at bounding box center [567, 326] width 0 height 0
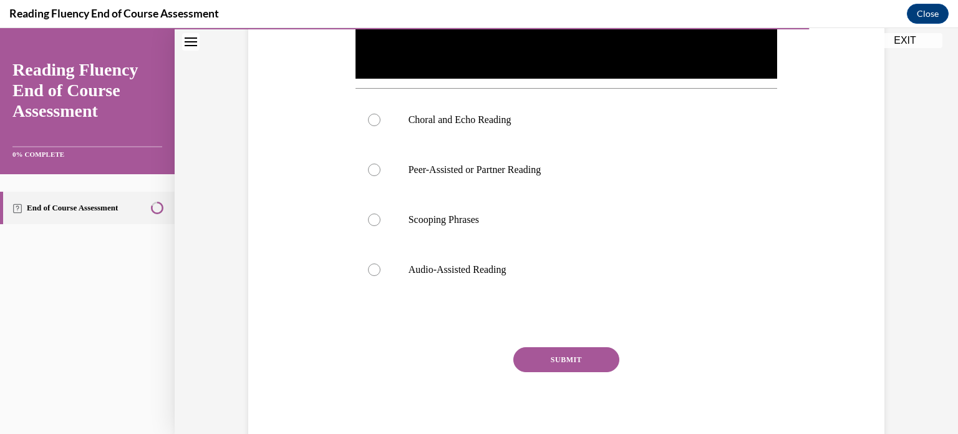
scroll to position [348, 0]
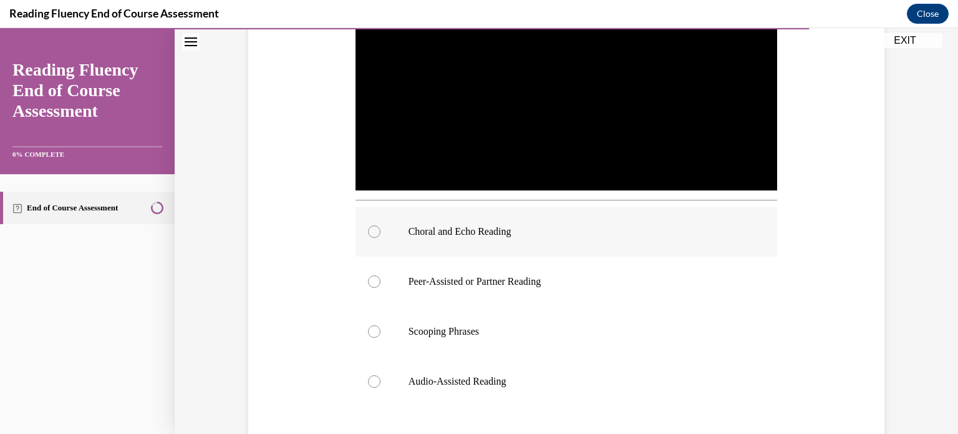
click at [369, 230] on div at bounding box center [374, 231] width 12 height 12
click at [369, 230] on input "Choral and Echo Reading" at bounding box center [374, 231] width 12 height 12
radio input "true"
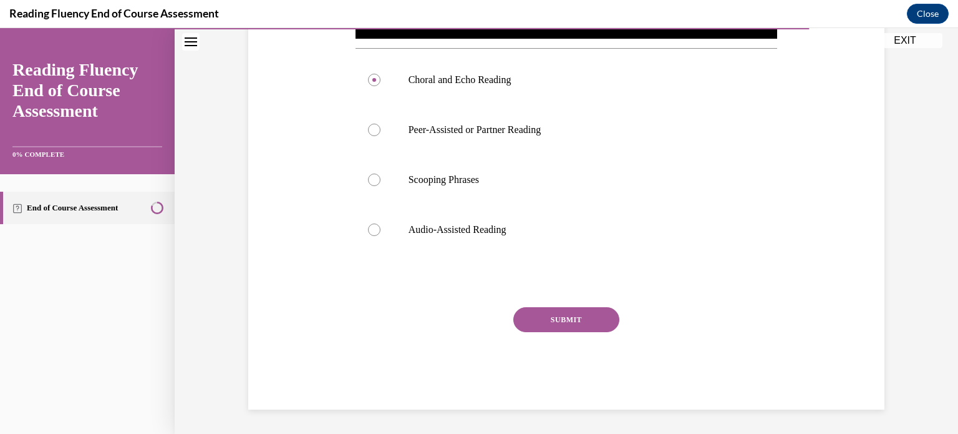
click at [554, 315] on button "SUBMIT" at bounding box center [566, 319] width 106 height 25
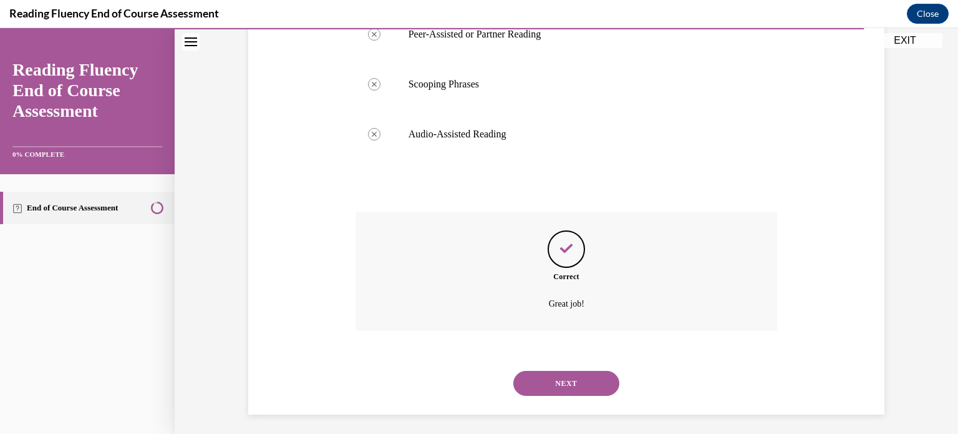
scroll to position [600, 0]
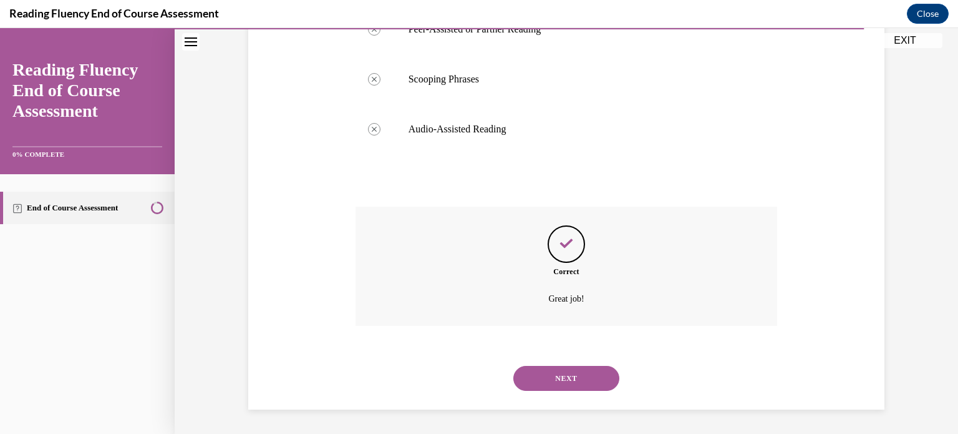
click at [553, 383] on button "NEXT" at bounding box center [566, 378] width 106 height 25
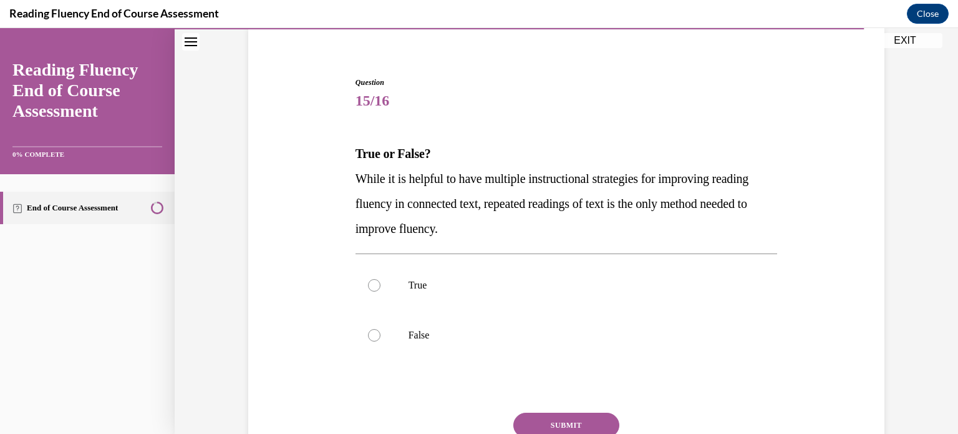
scroll to position [96, 0]
click at [371, 333] on div at bounding box center [374, 335] width 12 height 12
click at [371, 333] on input "False" at bounding box center [374, 335] width 12 height 12
radio input "true"
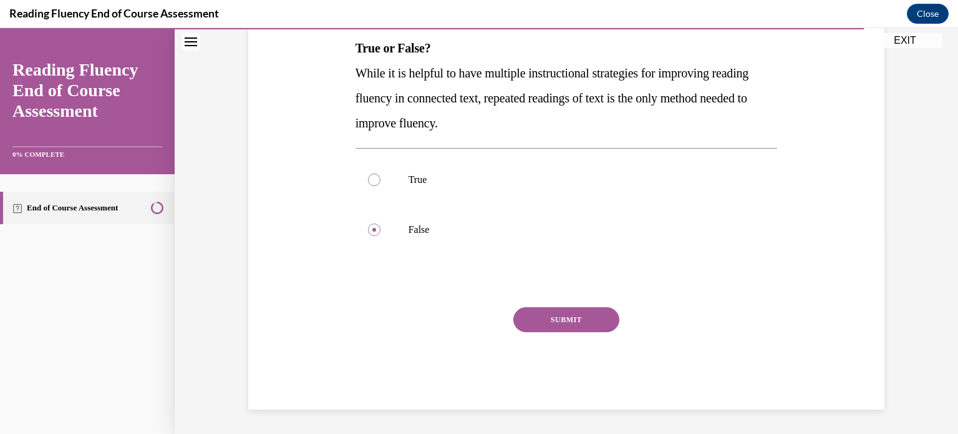
click at [571, 316] on button "SUBMIT" at bounding box center [566, 319] width 106 height 25
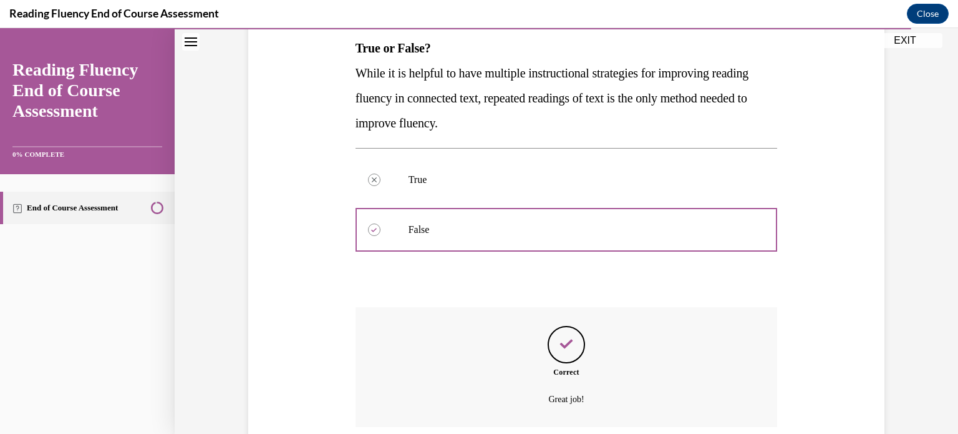
scroll to position [303, 0]
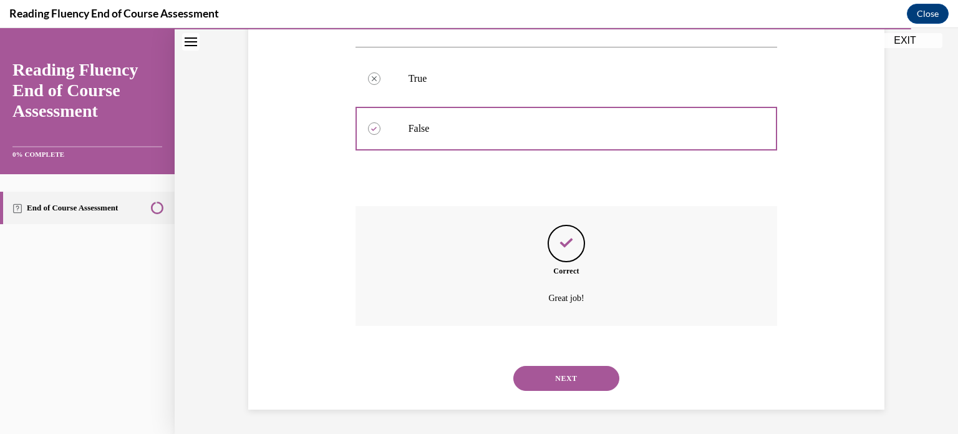
click at [555, 375] on button "NEXT" at bounding box center [566, 378] width 106 height 25
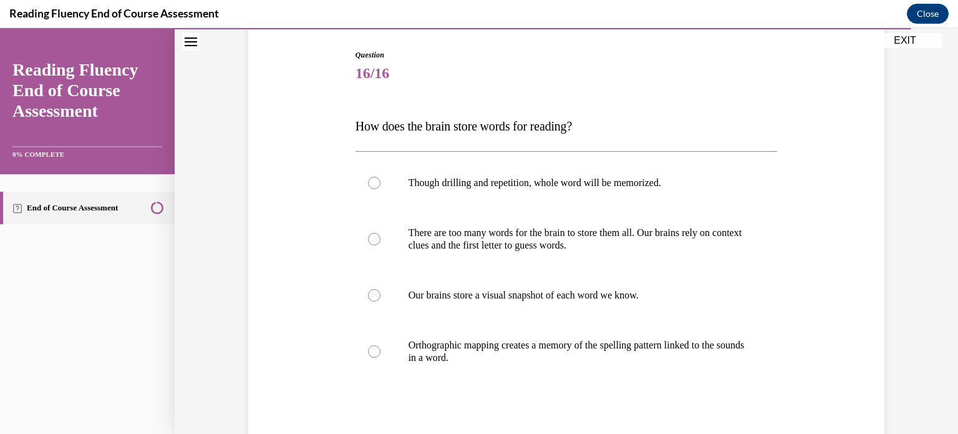
scroll to position [125, 0]
click at [368, 350] on div at bounding box center [374, 350] width 12 height 12
click at [368, 350] on input "Orthographic mapping creates a memory of the spelling pattern linked to the sou…" at bounding box center [374, 350] width 12 height 12
radio input "true"
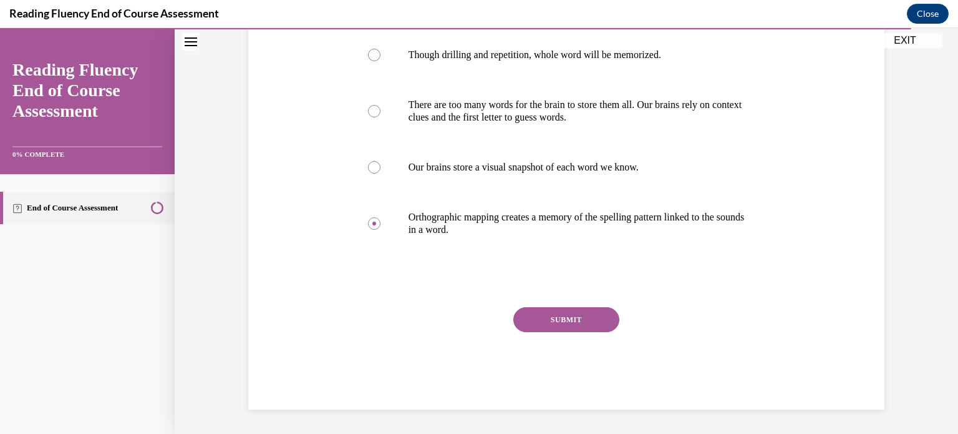
click at [555, 313] on button "SUBMIT" at bounding box center [566, 319] width 106 height 25
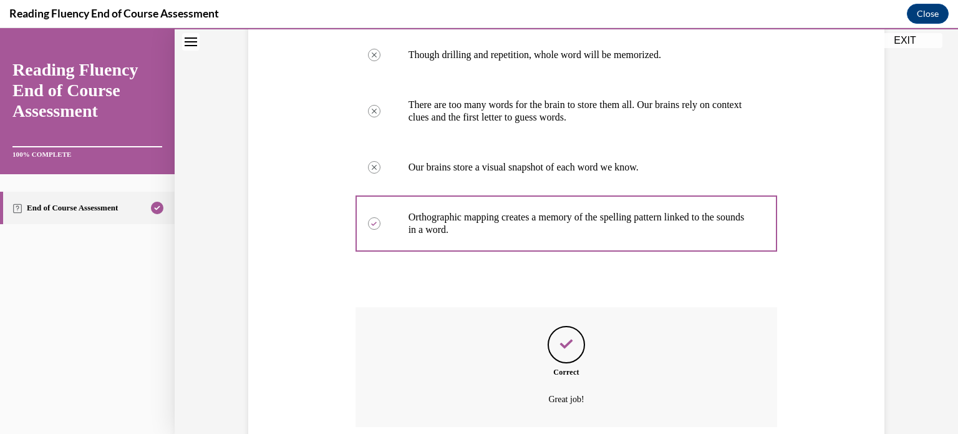
scroll to position [353, 0]
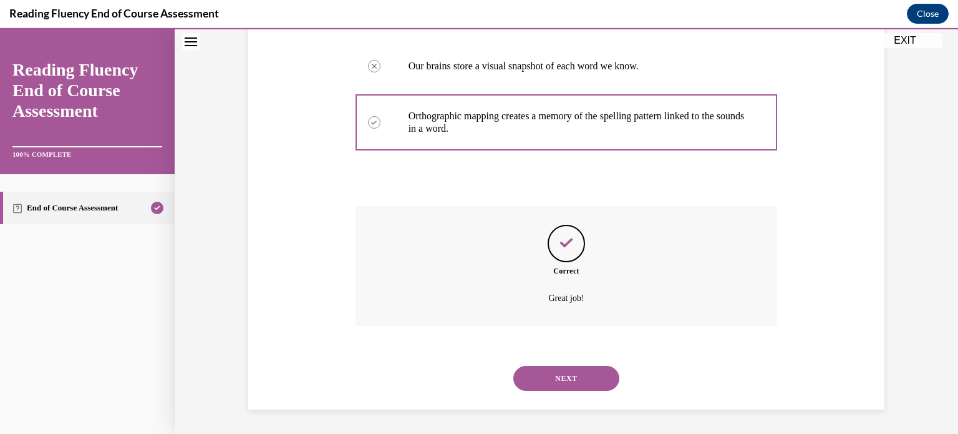
click at [555, 378] on button "NEXT" at bounding box center [566, 378] width 106 height 25
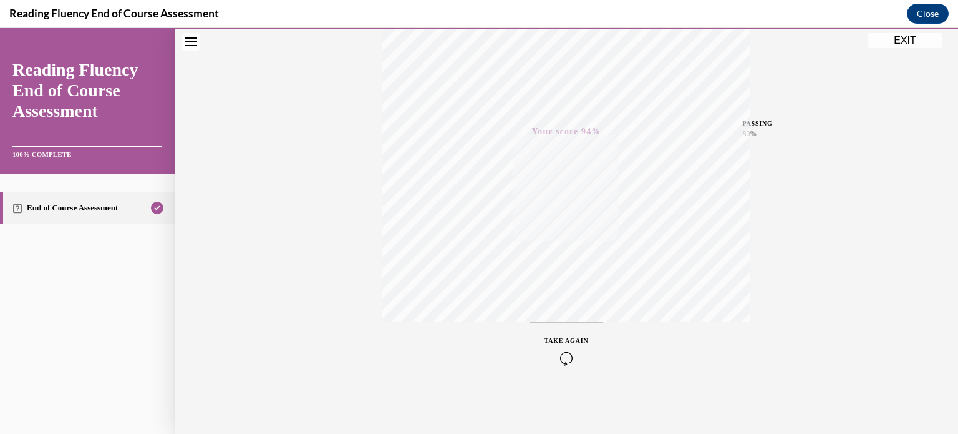
scroll to position [0, 0]
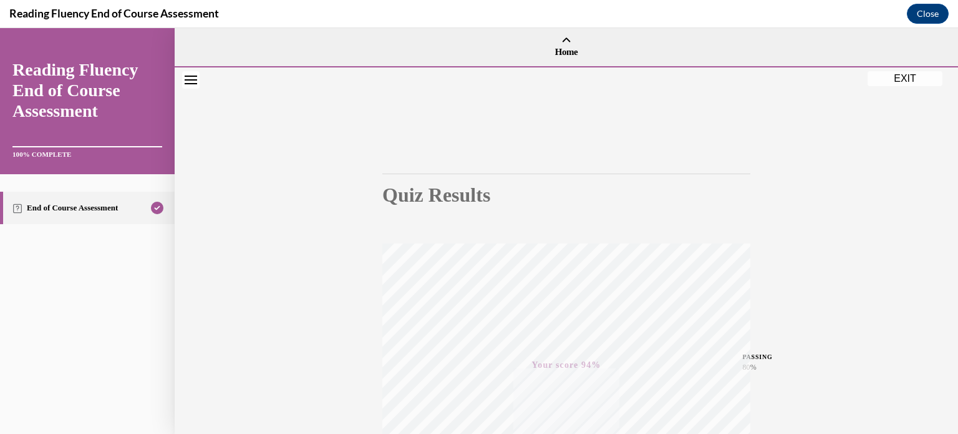
click at [903, 76] on button "EXIT" at bounding box center [905, 78] width 75 height 15
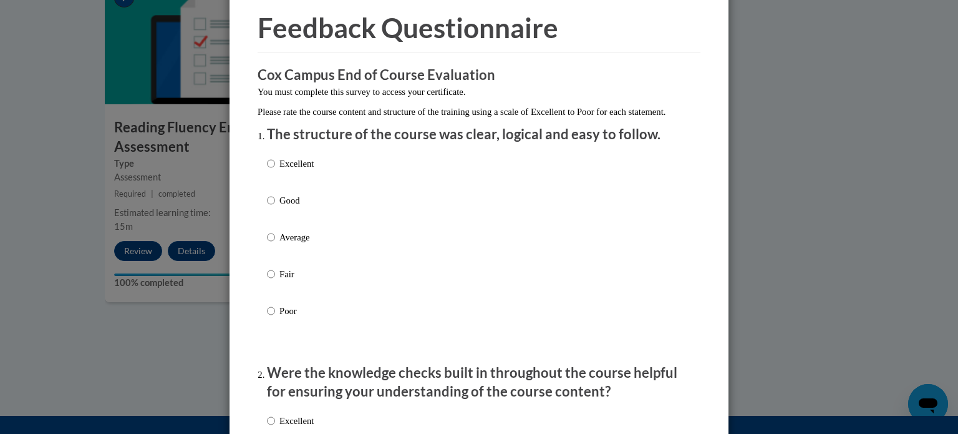
scroll to position [50, 0]
click at [268, 170] on input "Excellent" at bounding box center [271, 163] width 8 height 14
radio input "true"
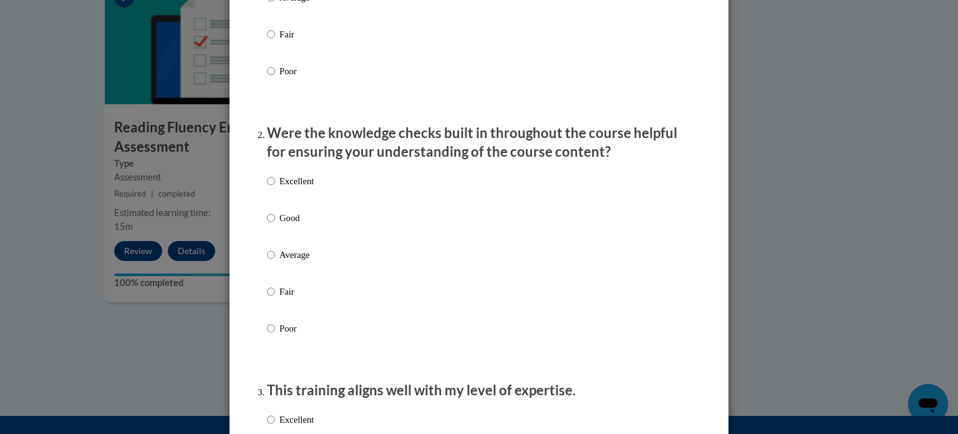
scroll to position [290, 0]
click at [267, 224] on input "Good" at bounding box center [271, 217] width 8 height 14
radio input "true"
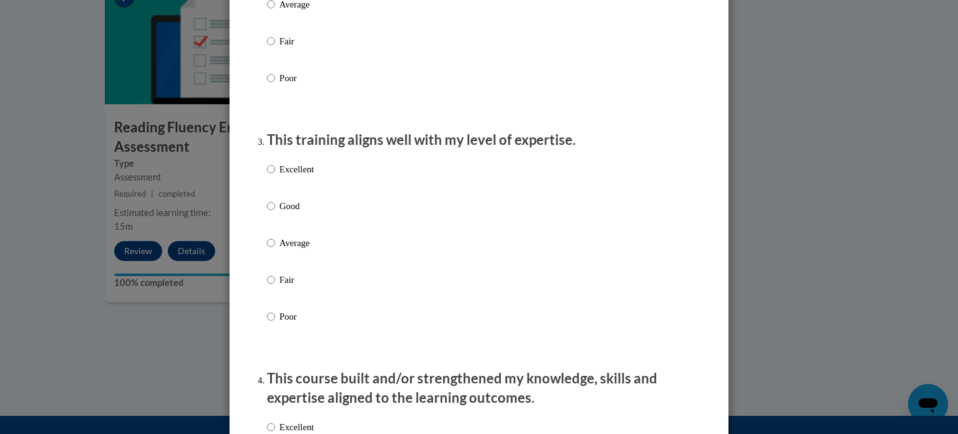
scroll to position [539, 0]
click at [269, 213] on input "Good" at bounding box center [271, 206] width 8 height 14
radio input "true"
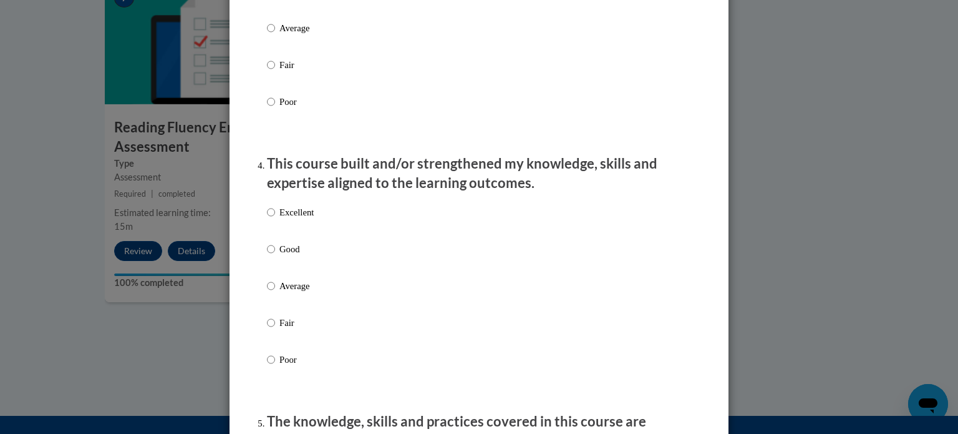
scroll to position [845, 0]
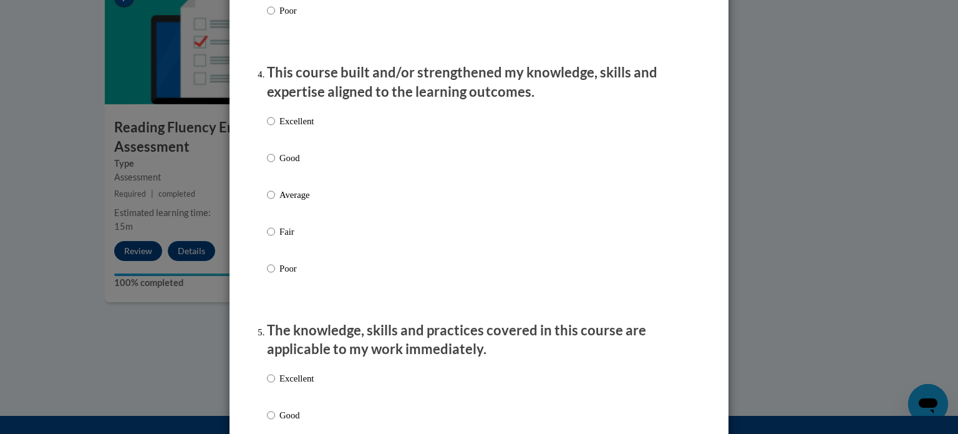
click at [270, 202] on label "Average" at bounding box center [290, 205] width 47 height 34
click at [270, 202] on input "Average" at bounding box center [271, 195] width 8 height 14
radio input "true"
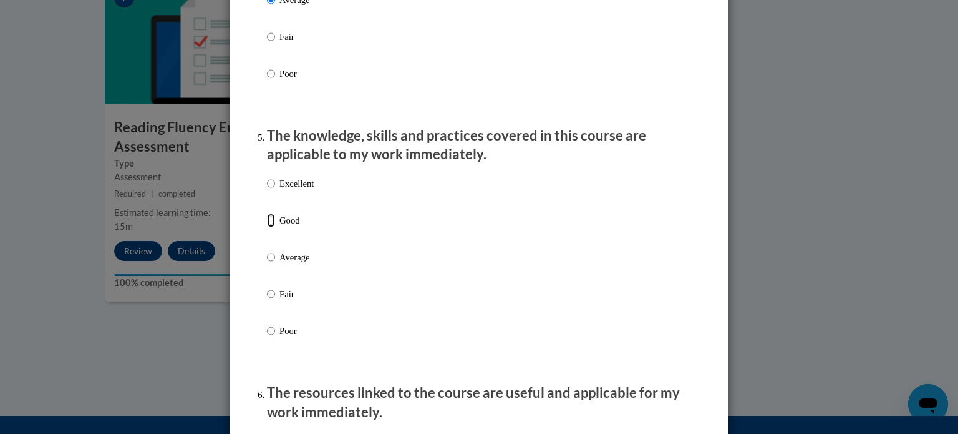
click at [267, 227] on input "Good" at bounding box center [271, 220] width 8 height 14
radio input "true"
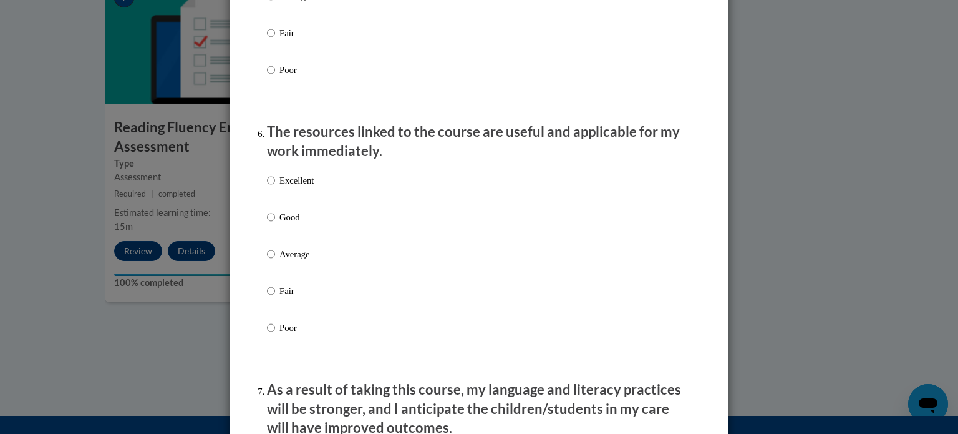
scroll to position [1302, 0]
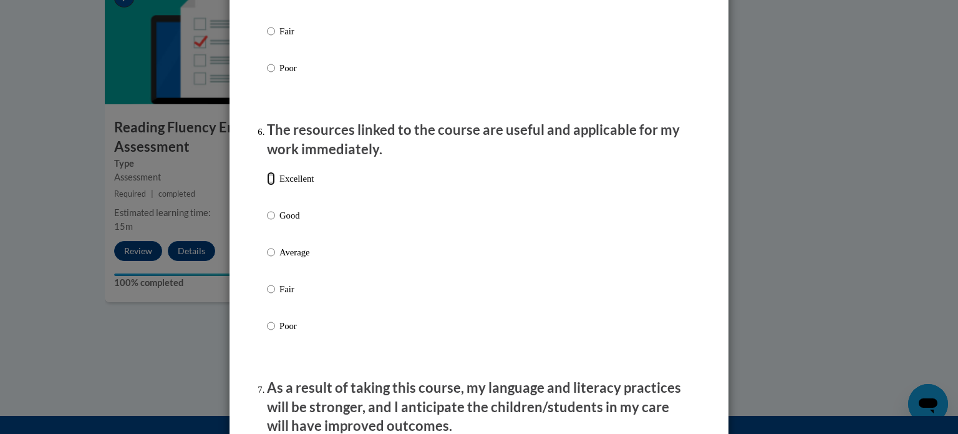
click at [267, 185] on input "Excellent" at bounding box center [271, 179] width 8 height 14
radio input "true"
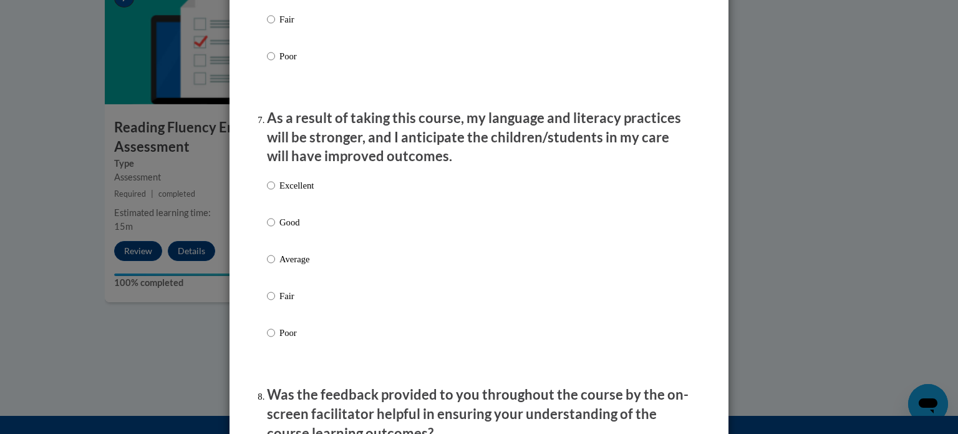
scroll to position [1572, 0]
click at [267, 228] on input "Good" at bounding box center [271, 222] width 8 height 14
radio input "true"
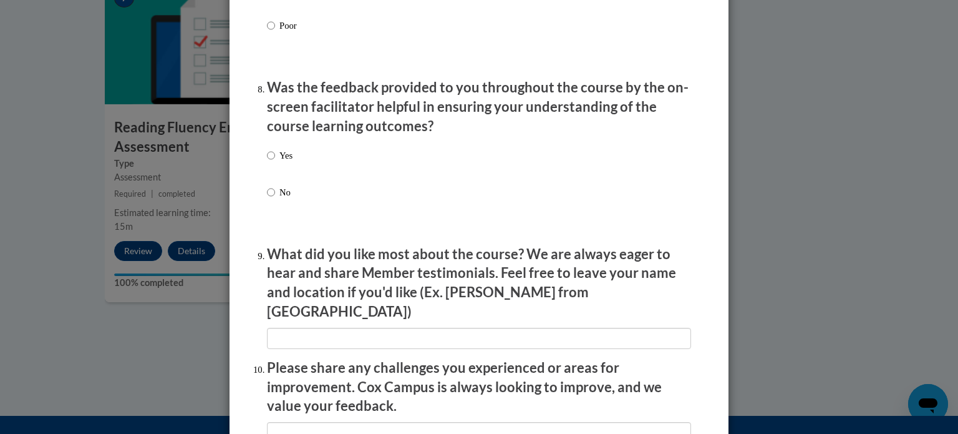
scroll to position [1879, 0]
click at [269, 162] on input "Yes" at bounding box center [271, 155] width 8 height 14
radio input "true"
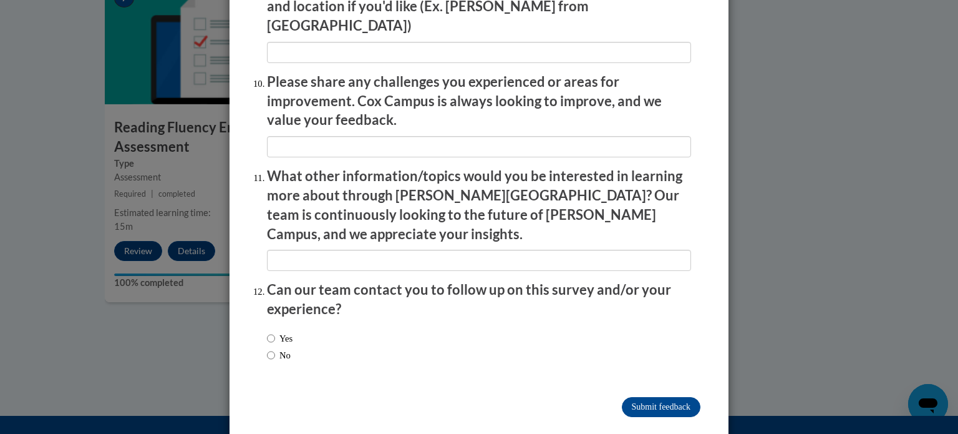
scroll to position [2164, 0]
click at [649, 397] on input "Submit feedback" at bounding box center [661, 407] width 79 height 20
